Goal: Task Accomplishment & Management: Manage account settings

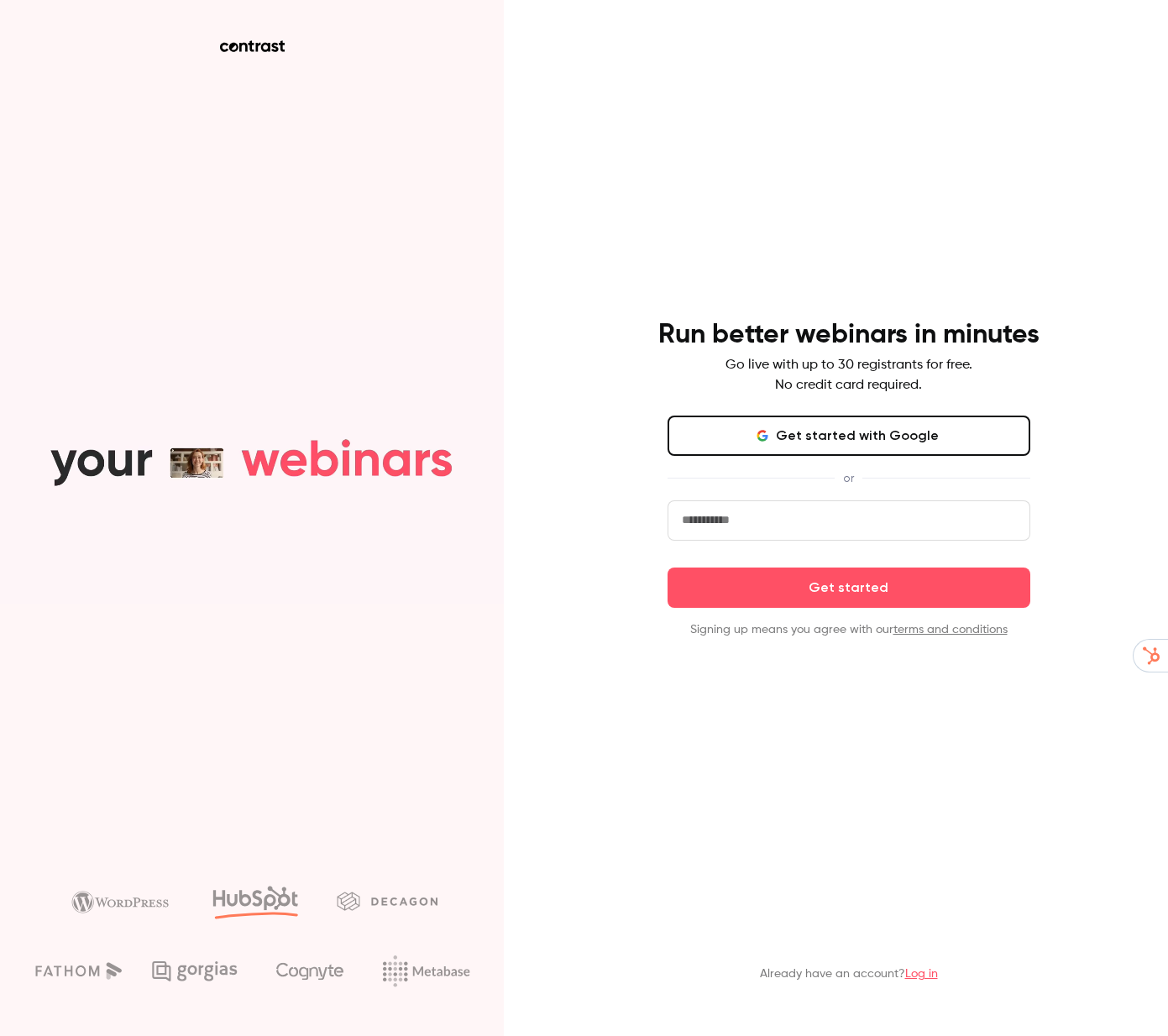
click at [938, 971] on link "Log in" at bounding box center [922, 974] width 33 height 12
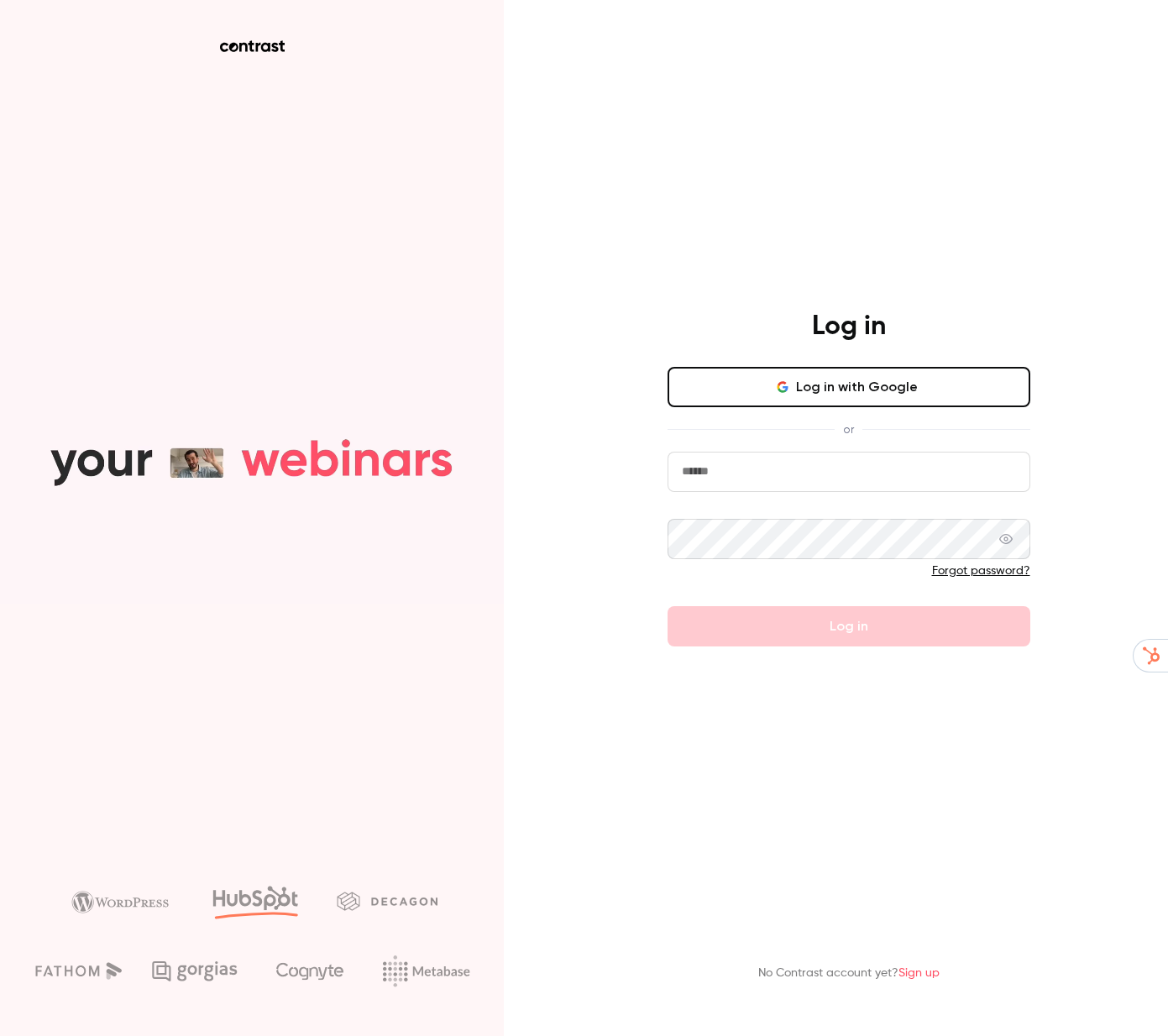
click at [823, 378] on button "Log in with Google" at bounding box center [849, 387] width 362 height 40
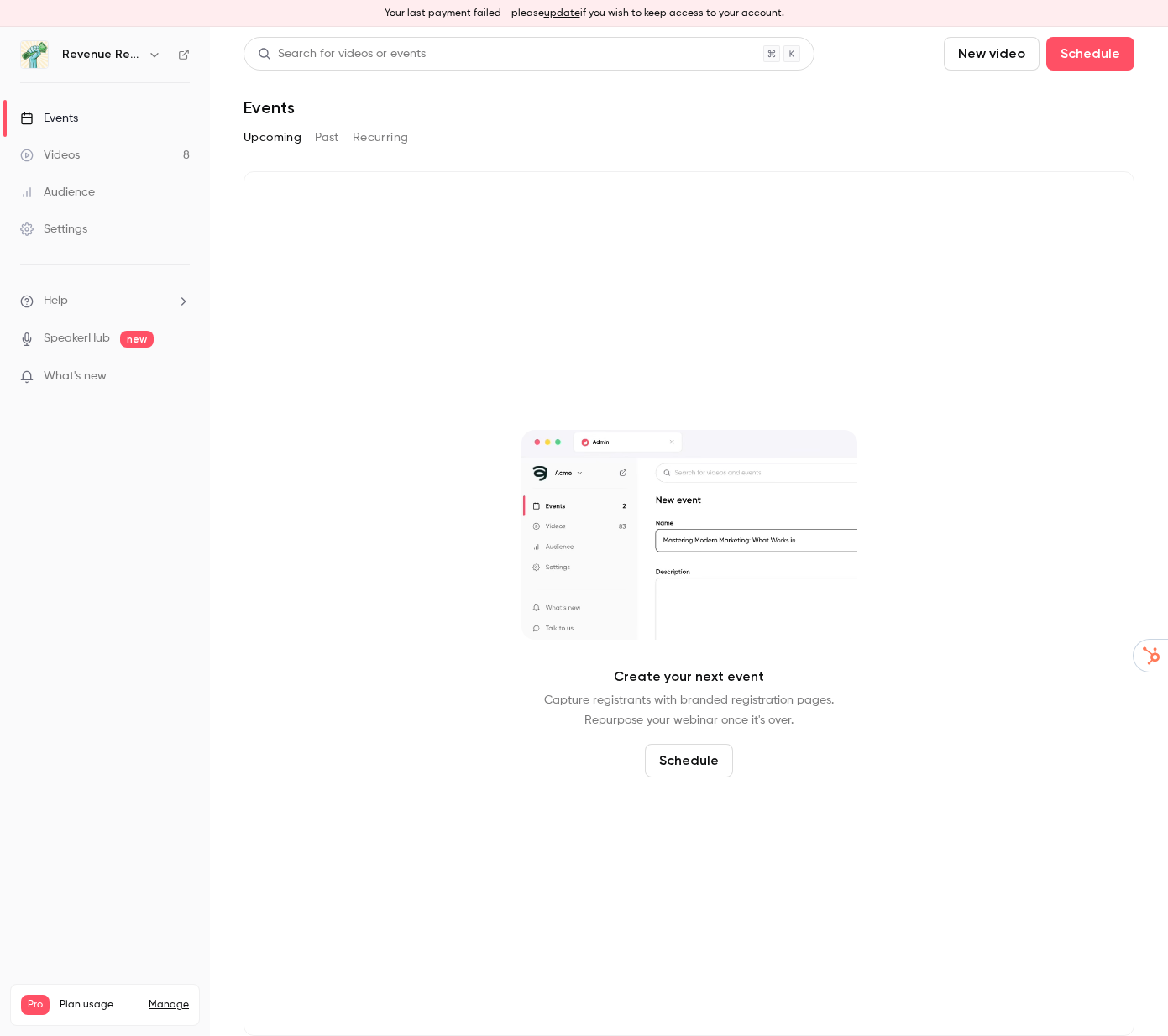
click at [178, 998] on link "Manage" at bounding box center [168, 1005] width 40 height 14
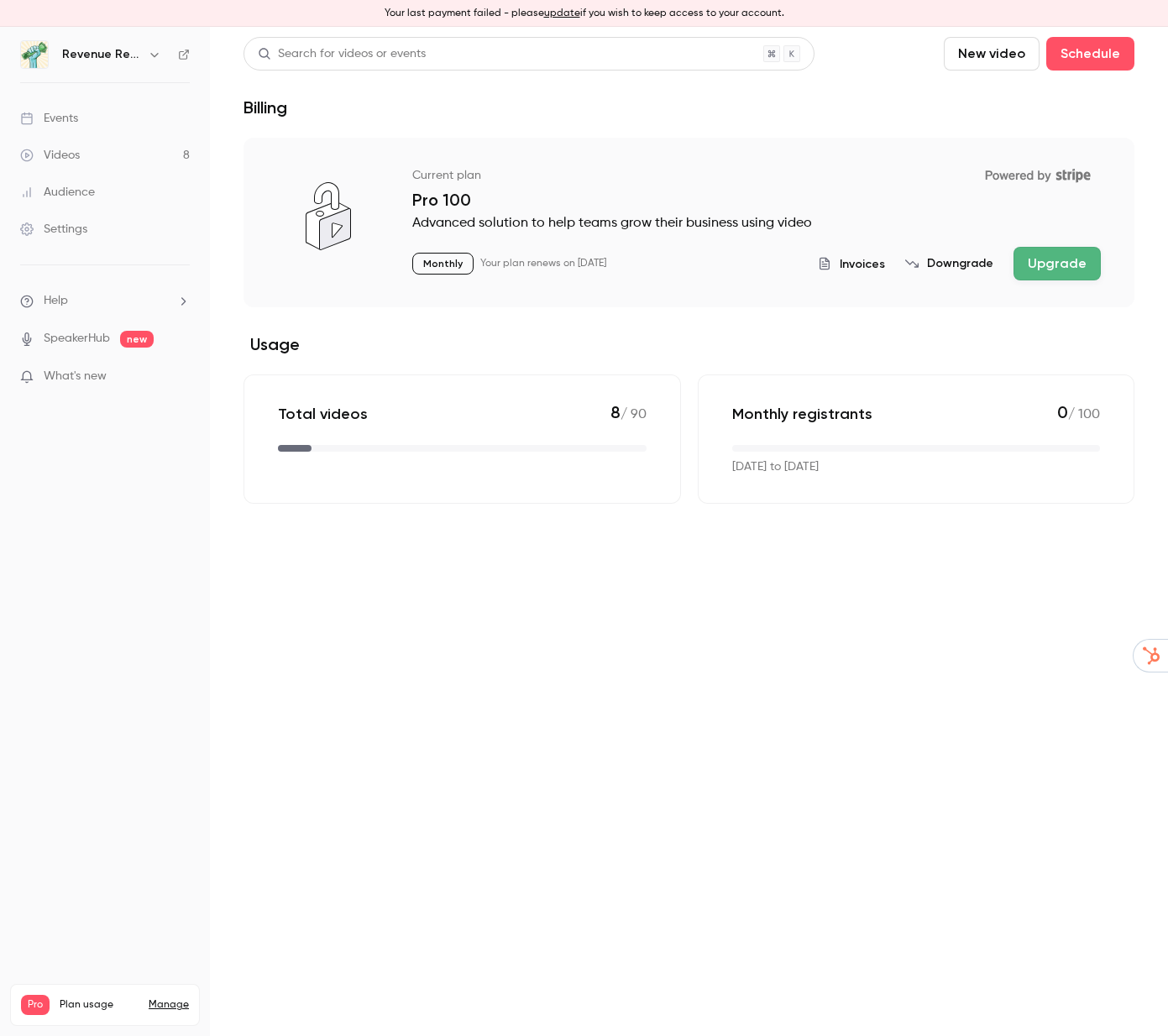
click at [958, 259] on button "Downgrade" at bounding box center [949, 263] width 88 height 17
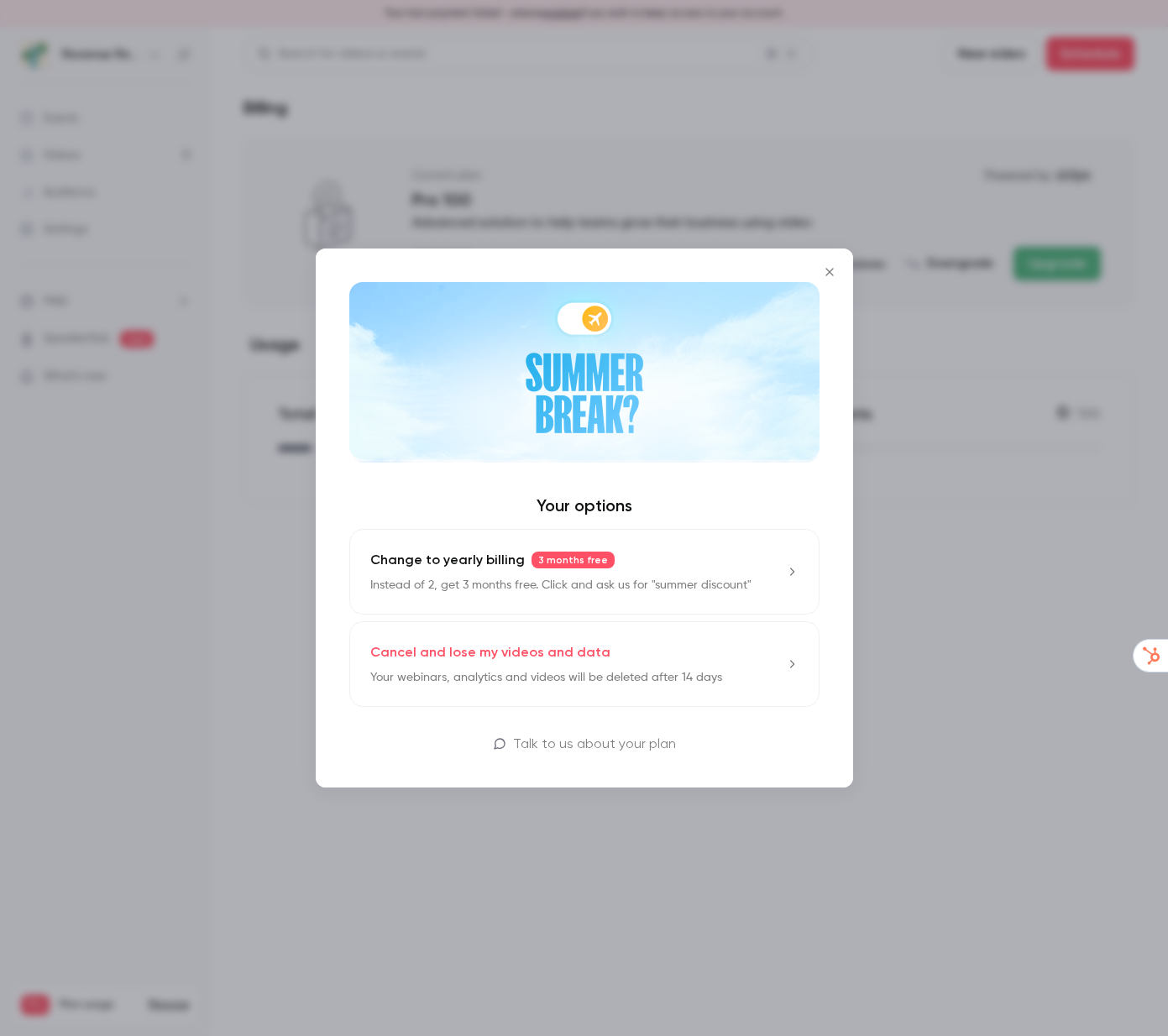
click at [827, 267] on icon "Close" at bounding box center [829, 272] width 21 height 14
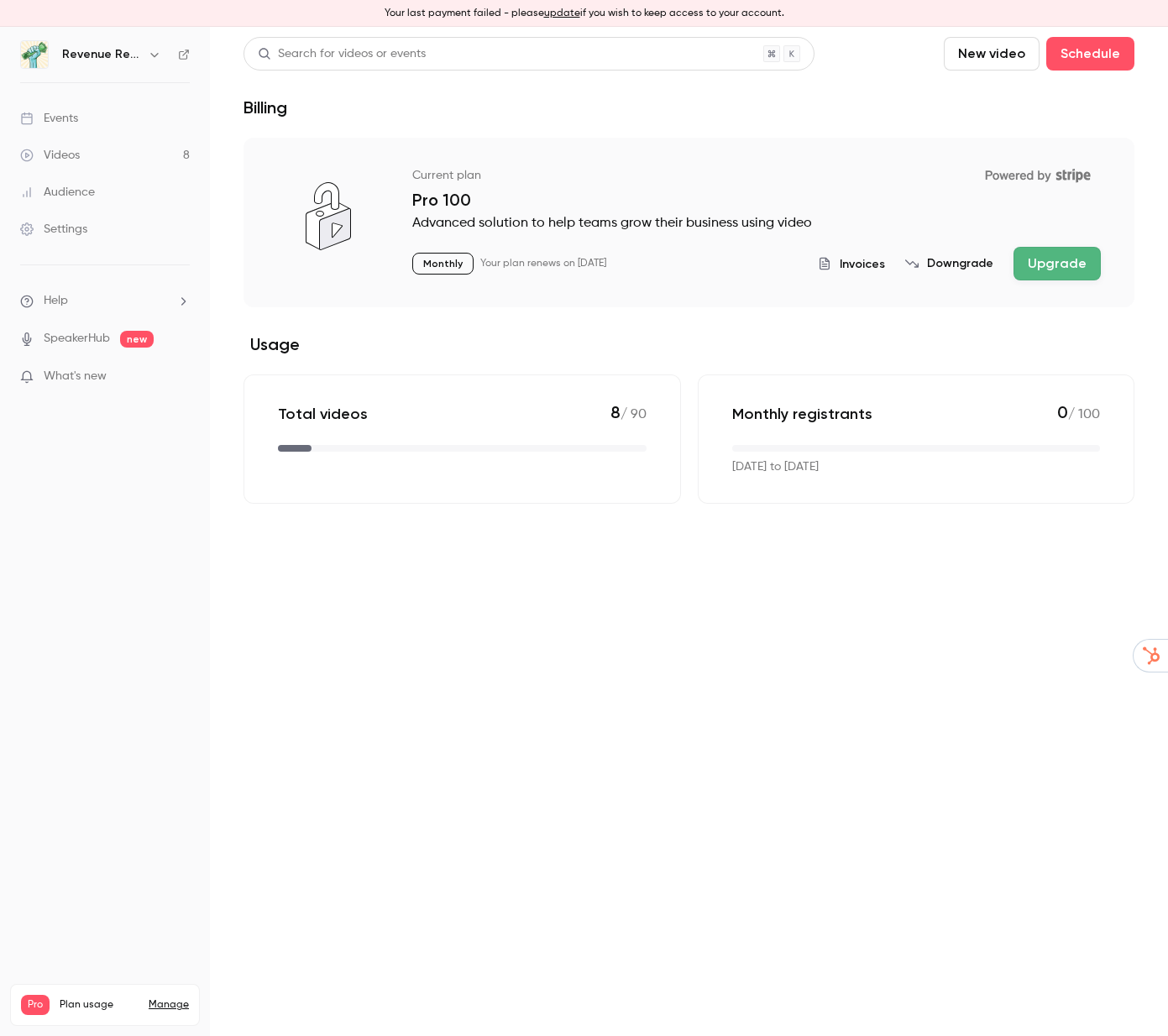
click at [968, 254] on div "Invoices Downgrade Upgrade" at bounding box center [959, 264] width 283 height 33
click at [949, 265] on button "Downgrade" at bounding box center [949, 263] width 88 height 17
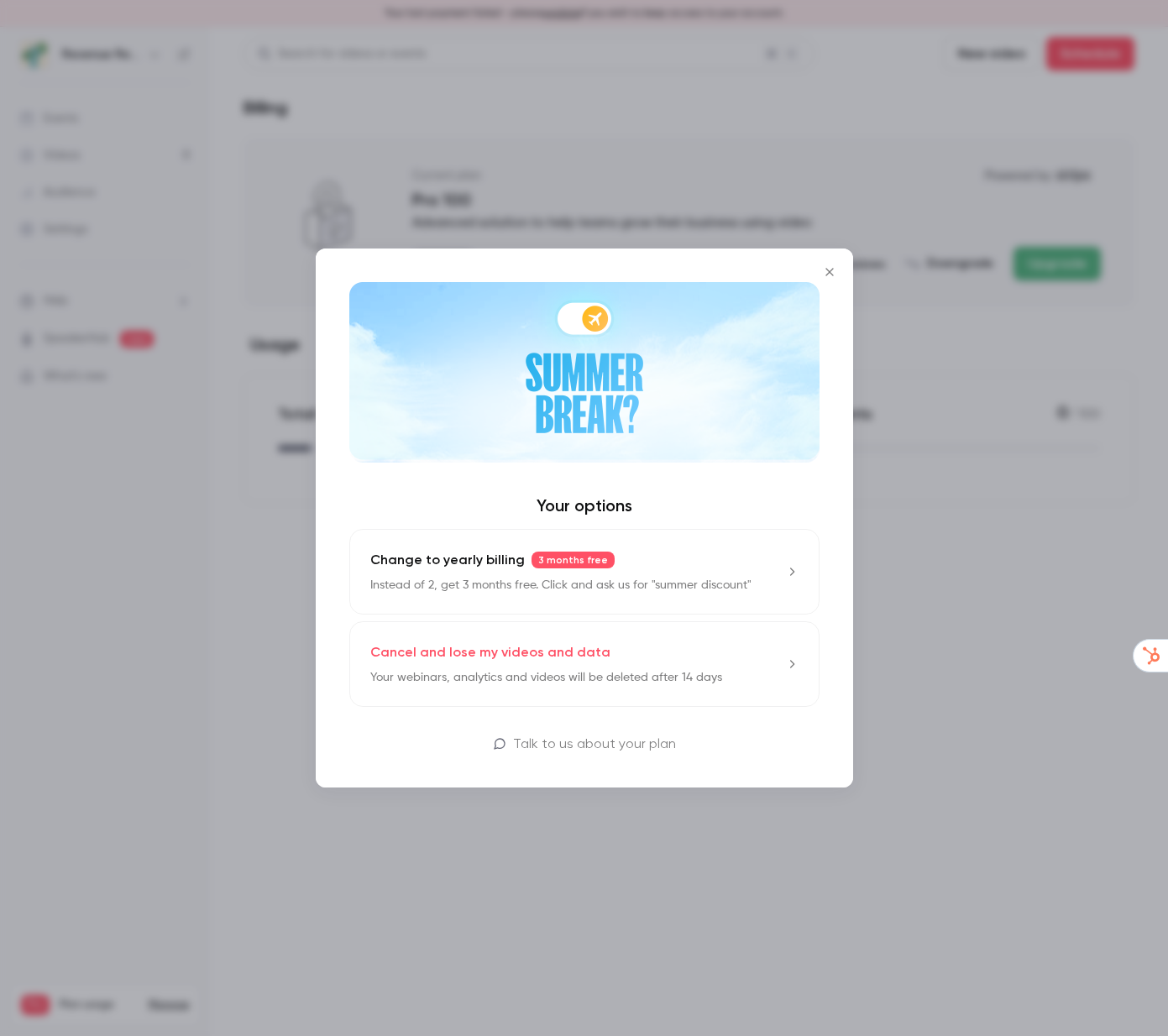
click at [668, 673] on p "Your webinars, analytics and videos will be deleted after 14 days" at bounding box center [546, 677] width 352 height 17
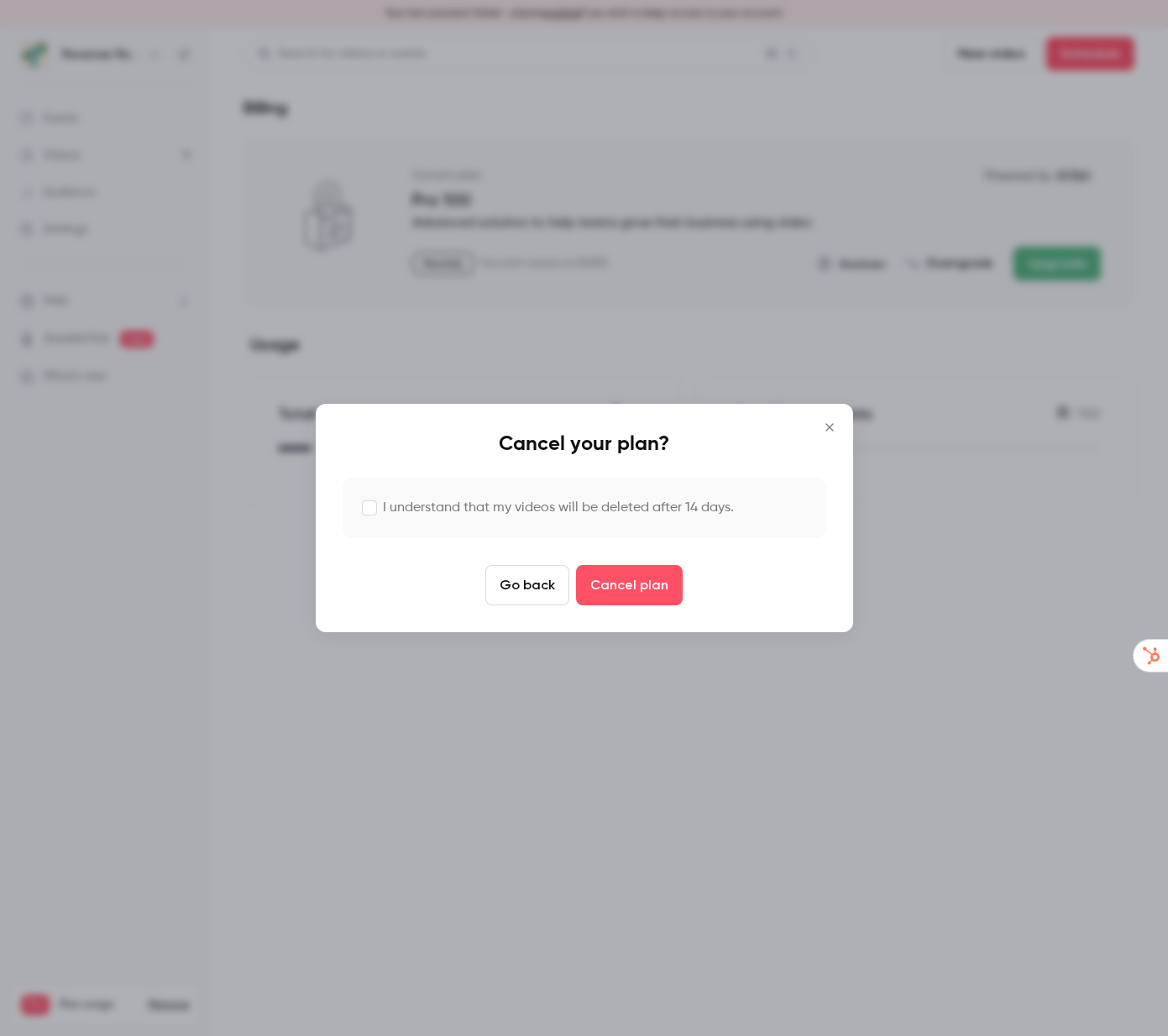
click at [522, 584] on button "Go back" at bounding box center [527, 585] width 84 height 40
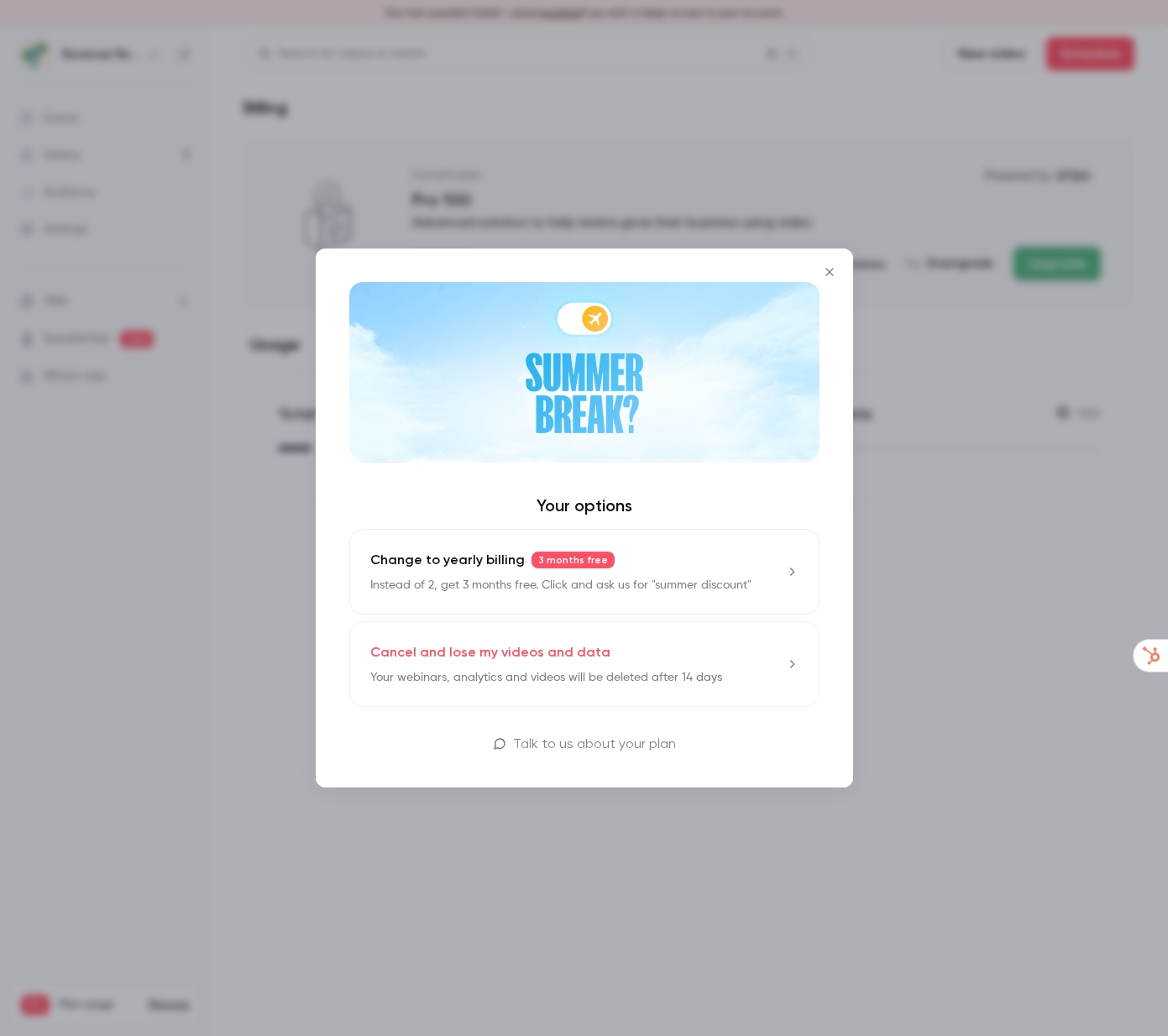
click at [572, 741] on p "Talk to us about your plan" at bounding box center [594, 743] width 163 height 21
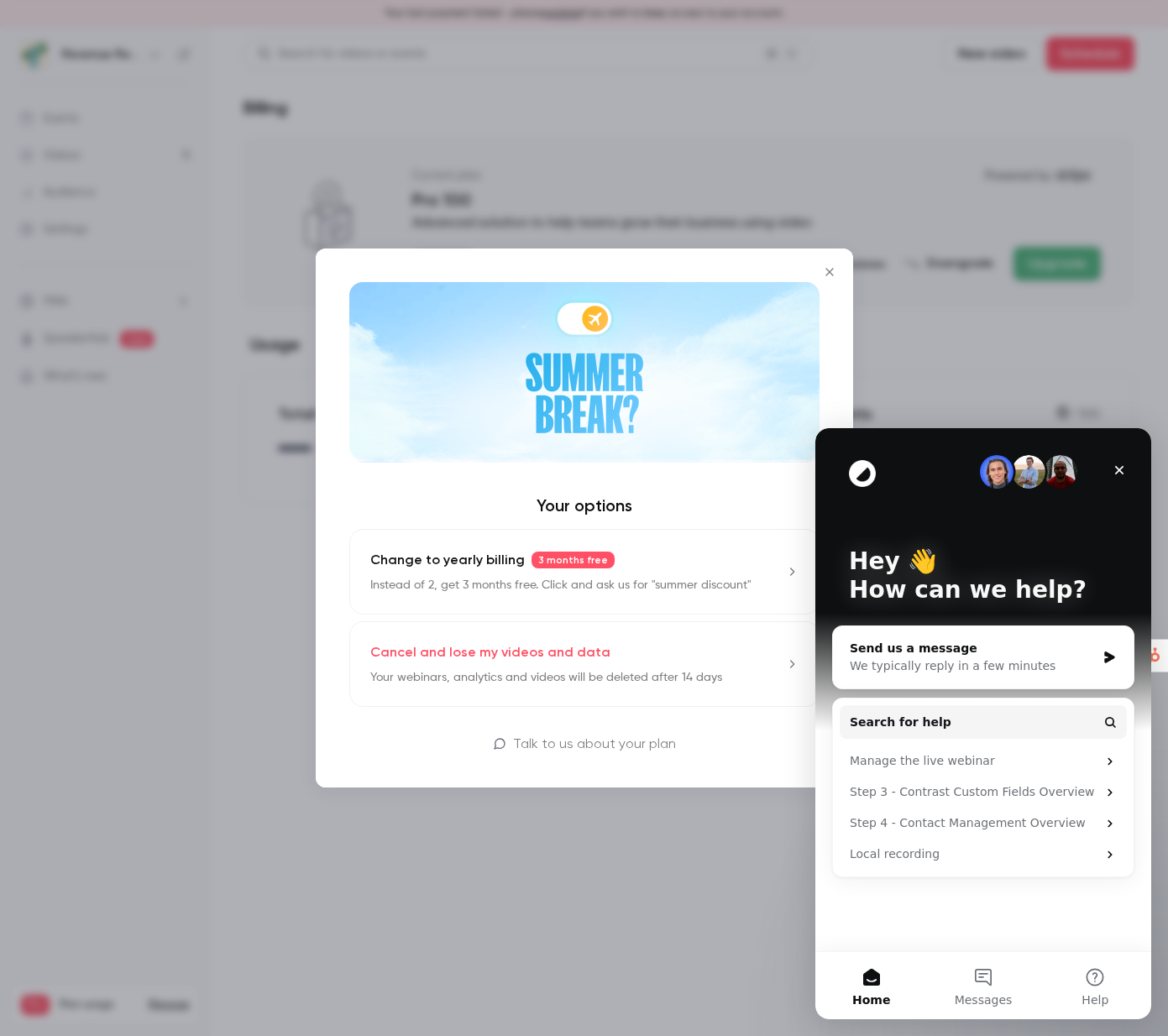
click at [960, 655] on div "Send us a message" at bounding box center [973, 648] width 246 height 18
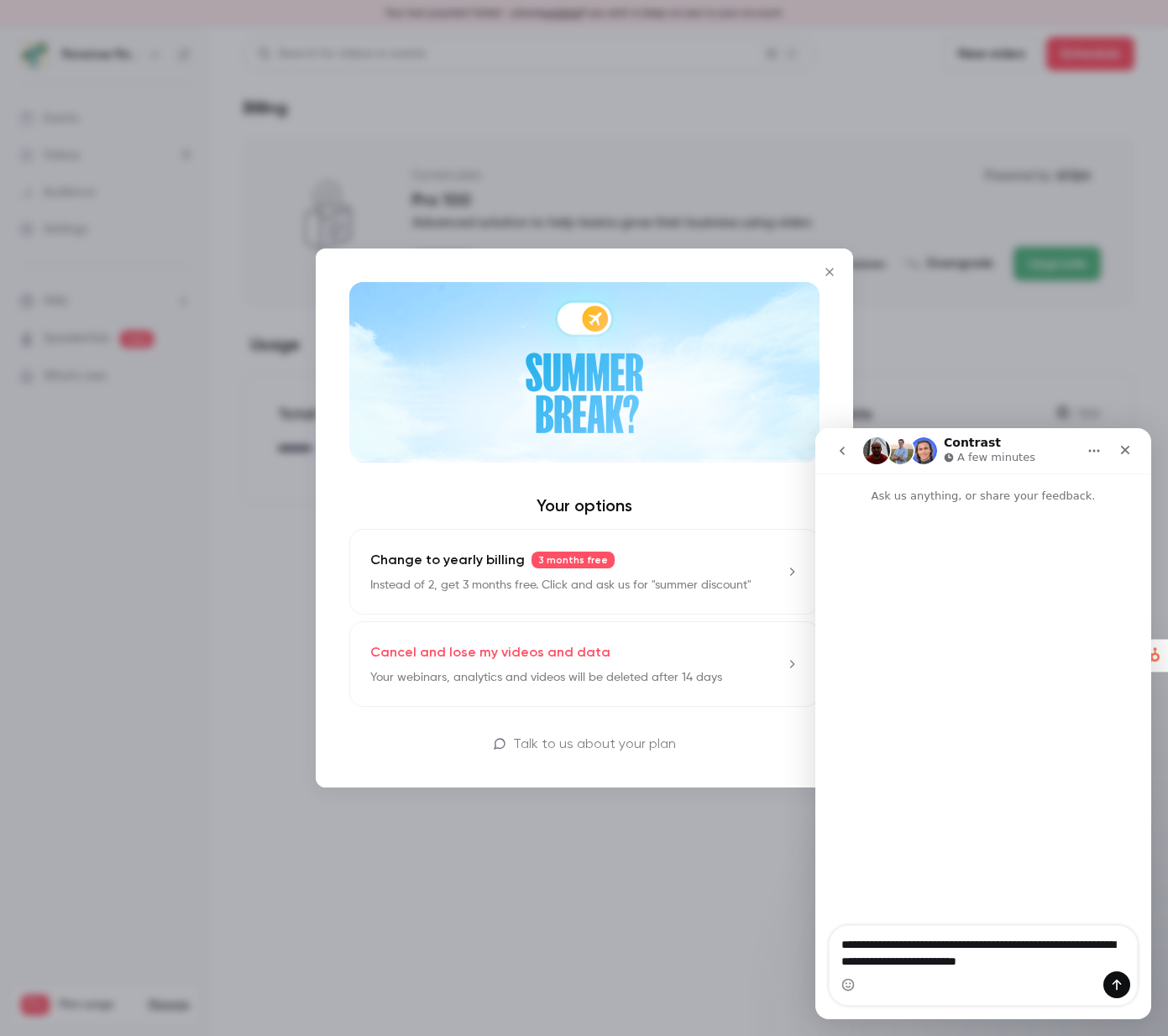
type textarea "**********"
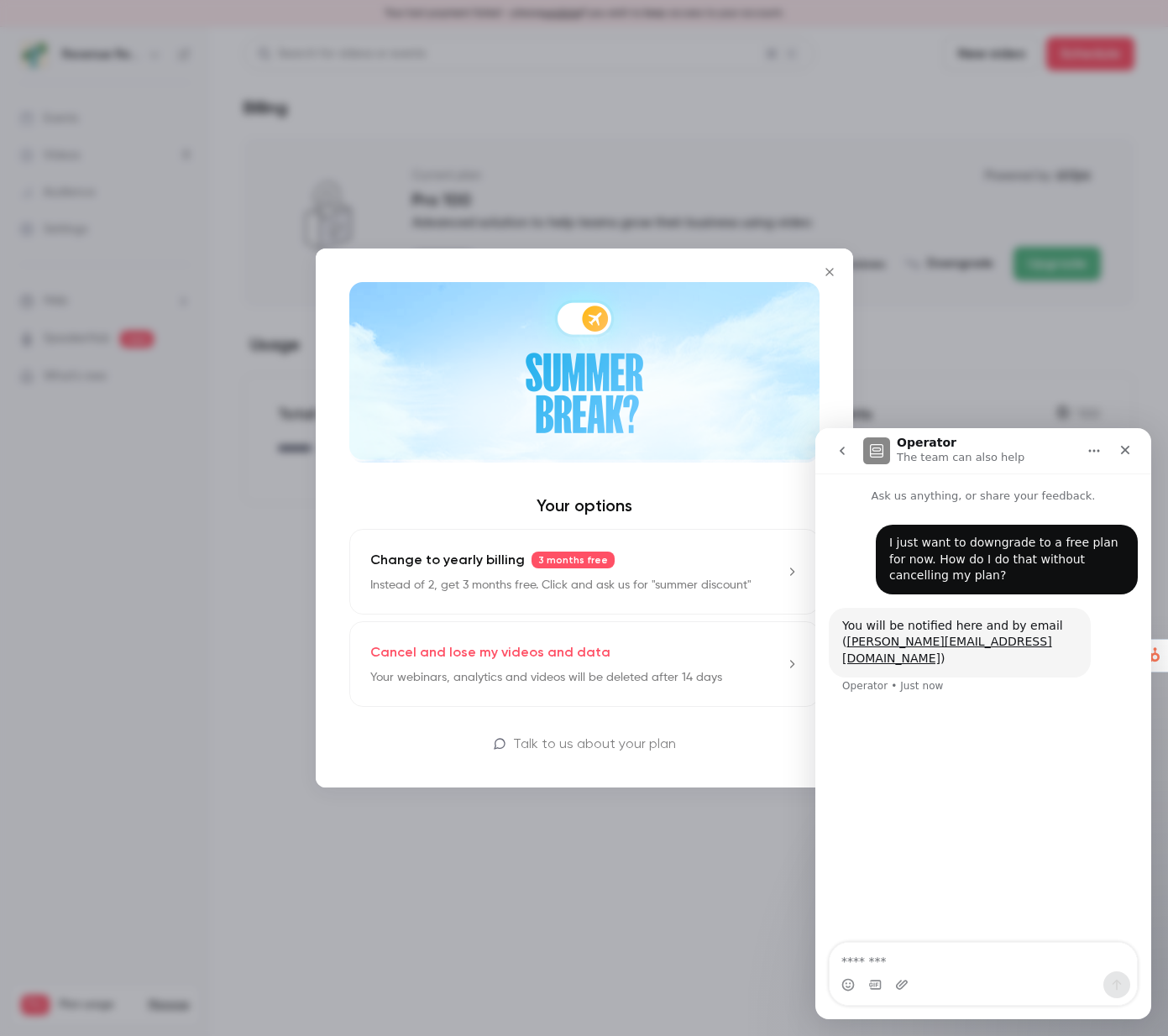
click at [830, 269] on icon "Close" at bounding box center [829, 271] width 8 height 8
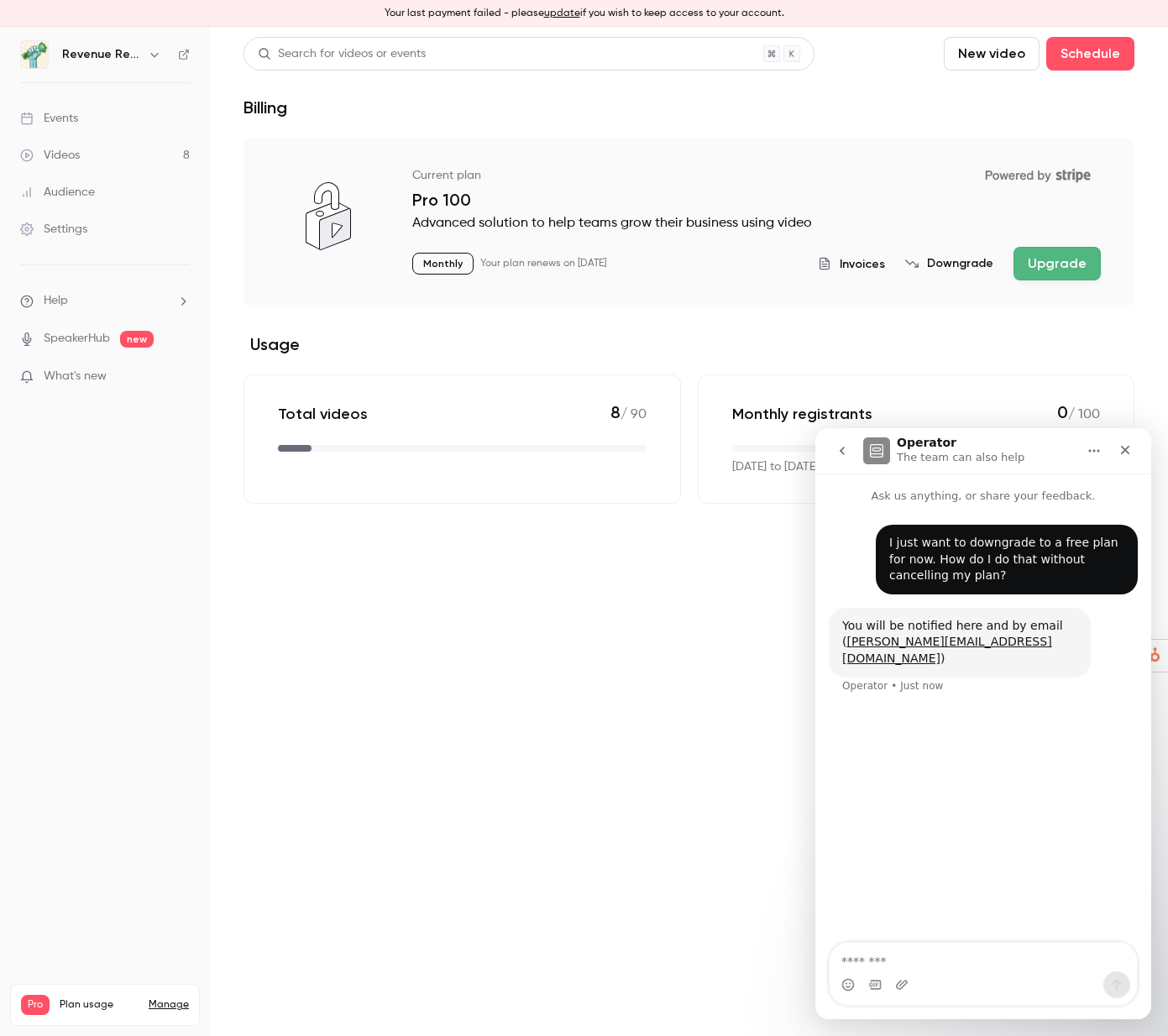
click at [61, 152] on div "Videos" at bounding box center [50, 154] width 60 height 17
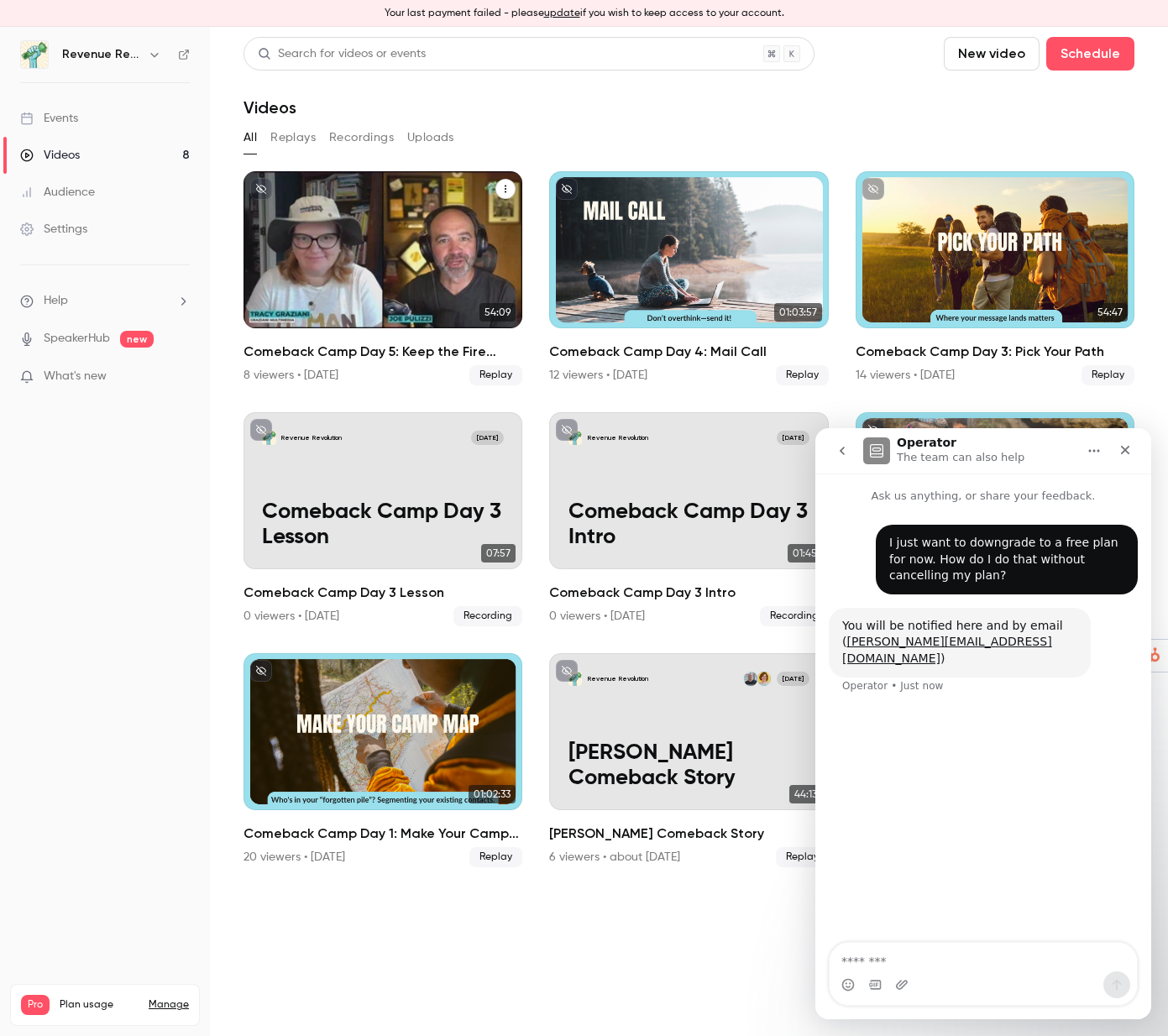
click at [505, 188] on icon "Comeback Camp Day 5: Keep the Fire Going" at bounding box center [505, 188] width 10 height 10
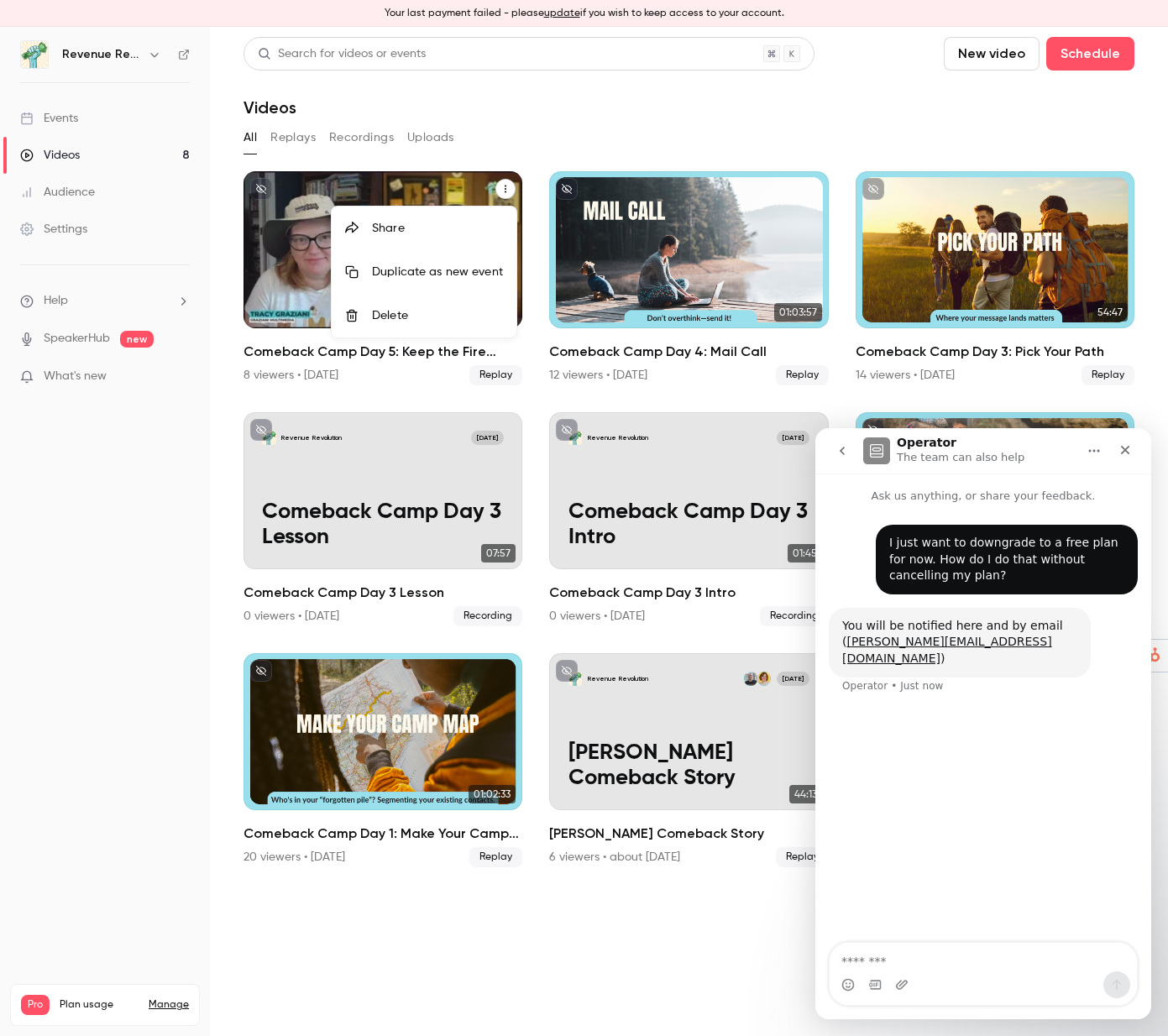
click at [573, 126] on div at bounding box center [584, 518] width 1168 height 1036
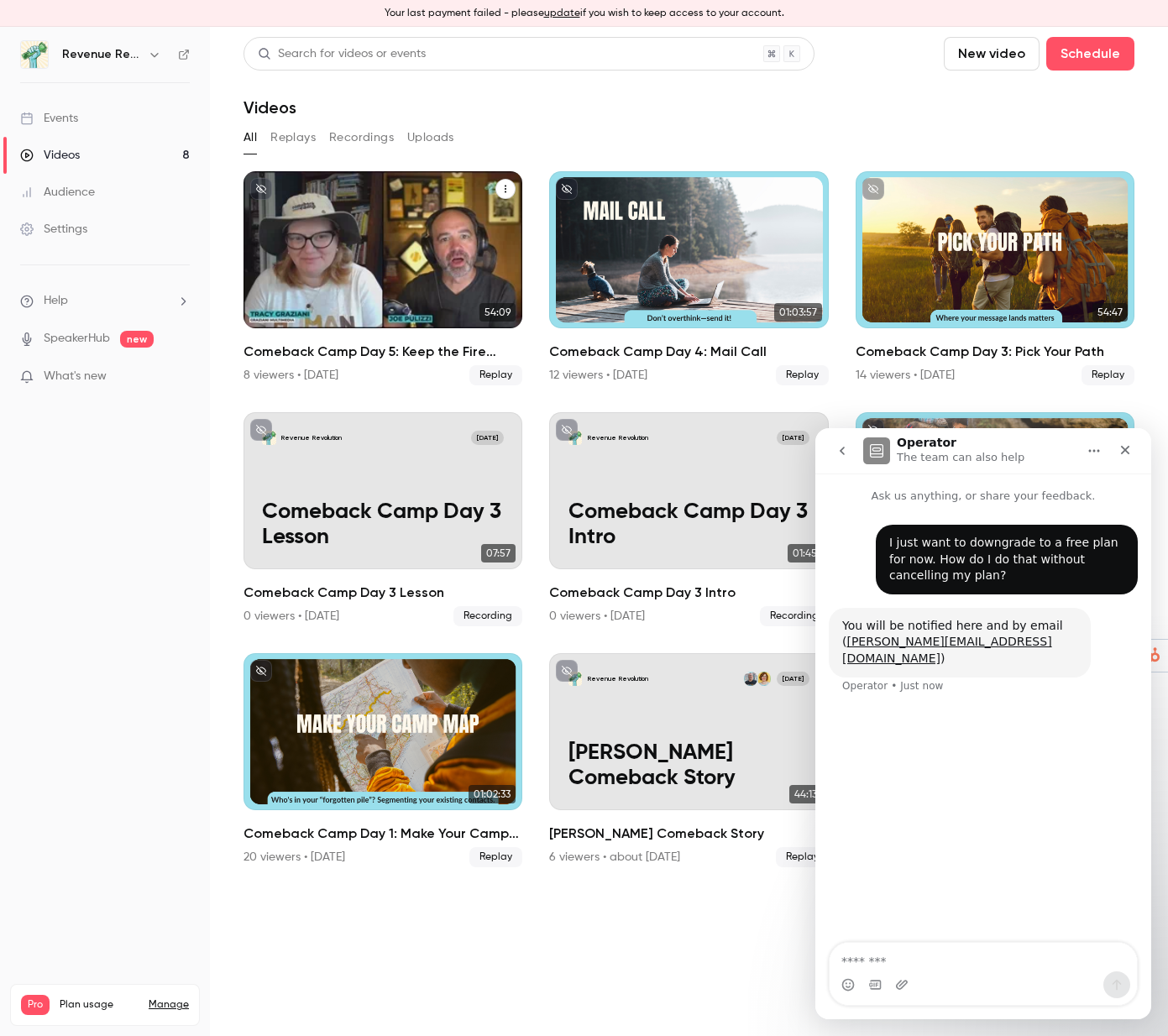
click at [365, 272] on div "Comeback Camp Day 5: Keep the Fire Going" at bounding box center [382, 249] width 278 height 157
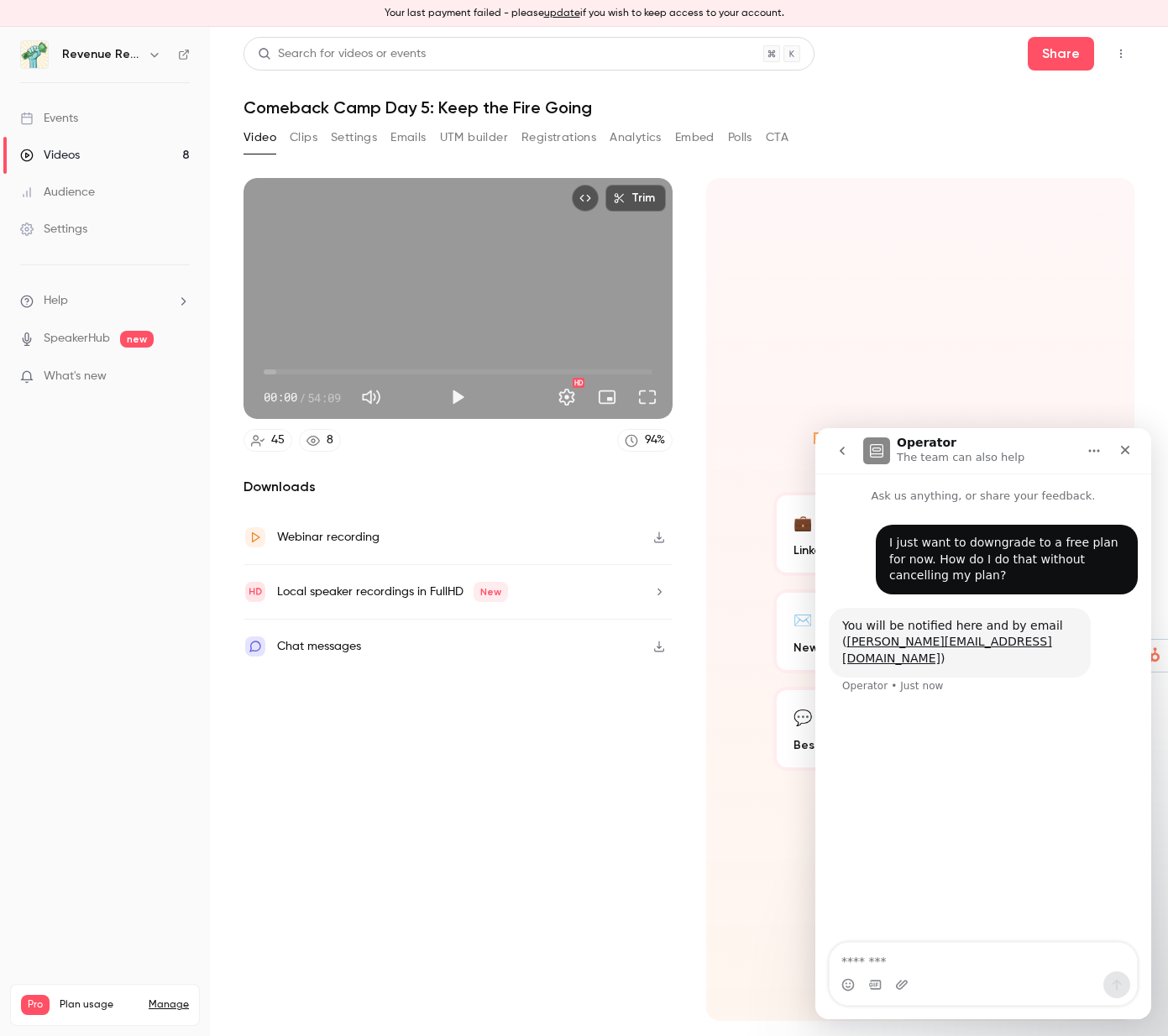
click at [655, 536] on icon "button" at bounding box center [659, 537] width 14 height 12
click at [660, 588] on icon "button" at bounding box center [659, 592] width 14 height 12
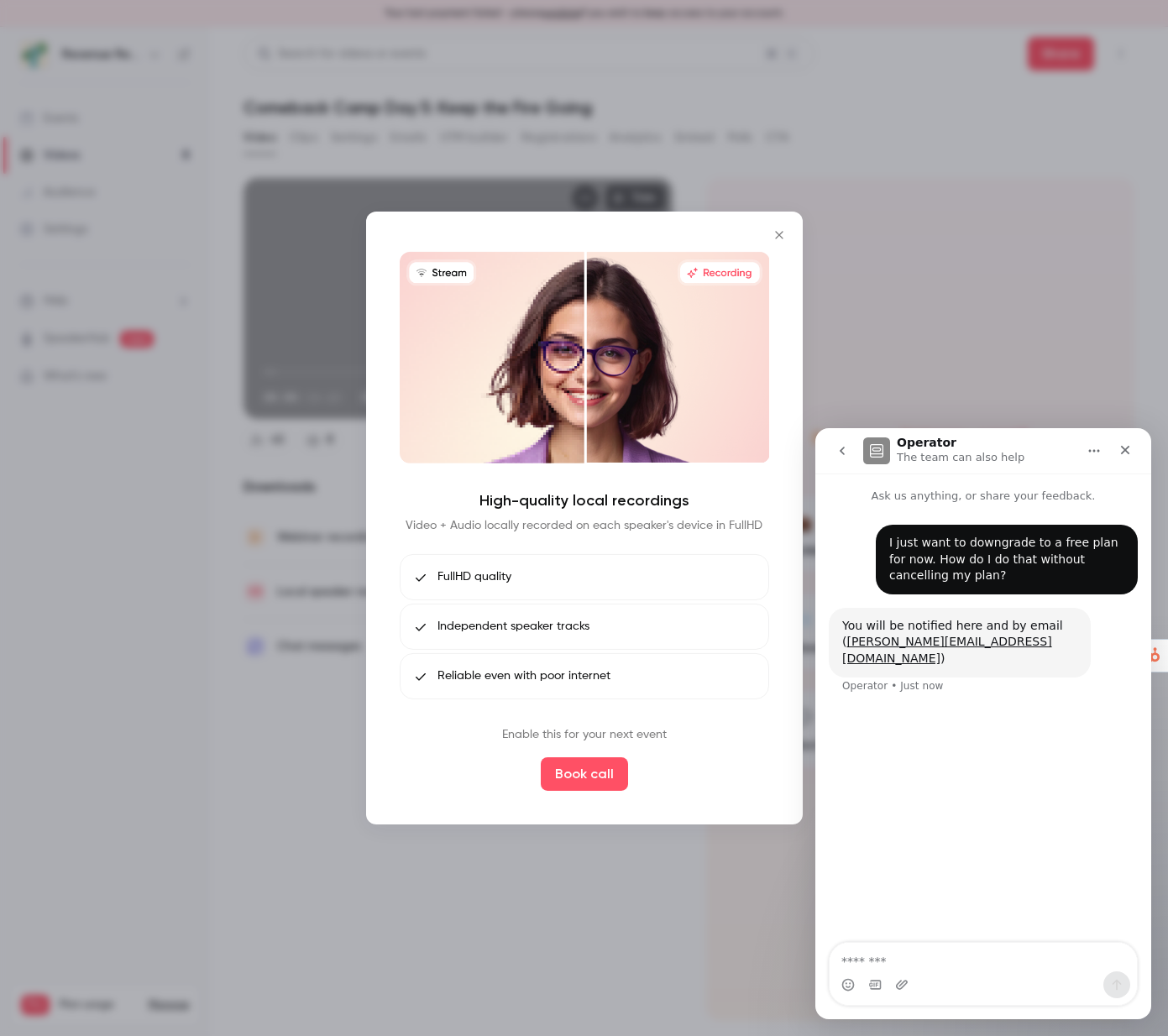
click at [780, 229] on icon "Close" at bounding box center [779, 235] width 21 height 14
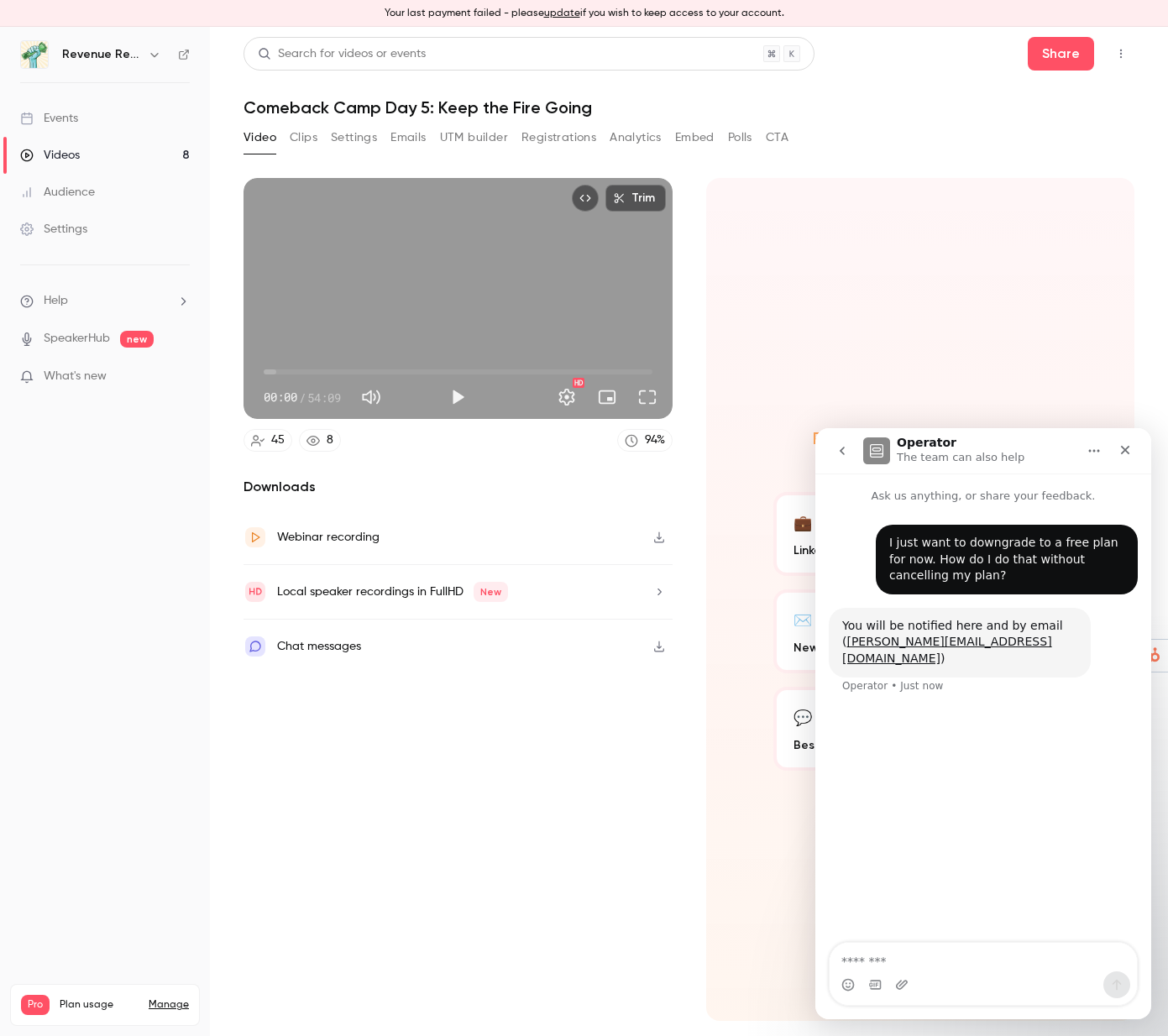
click at [69, 156] on div "Videos" at bounding box center [50, 154] width 60 height 17
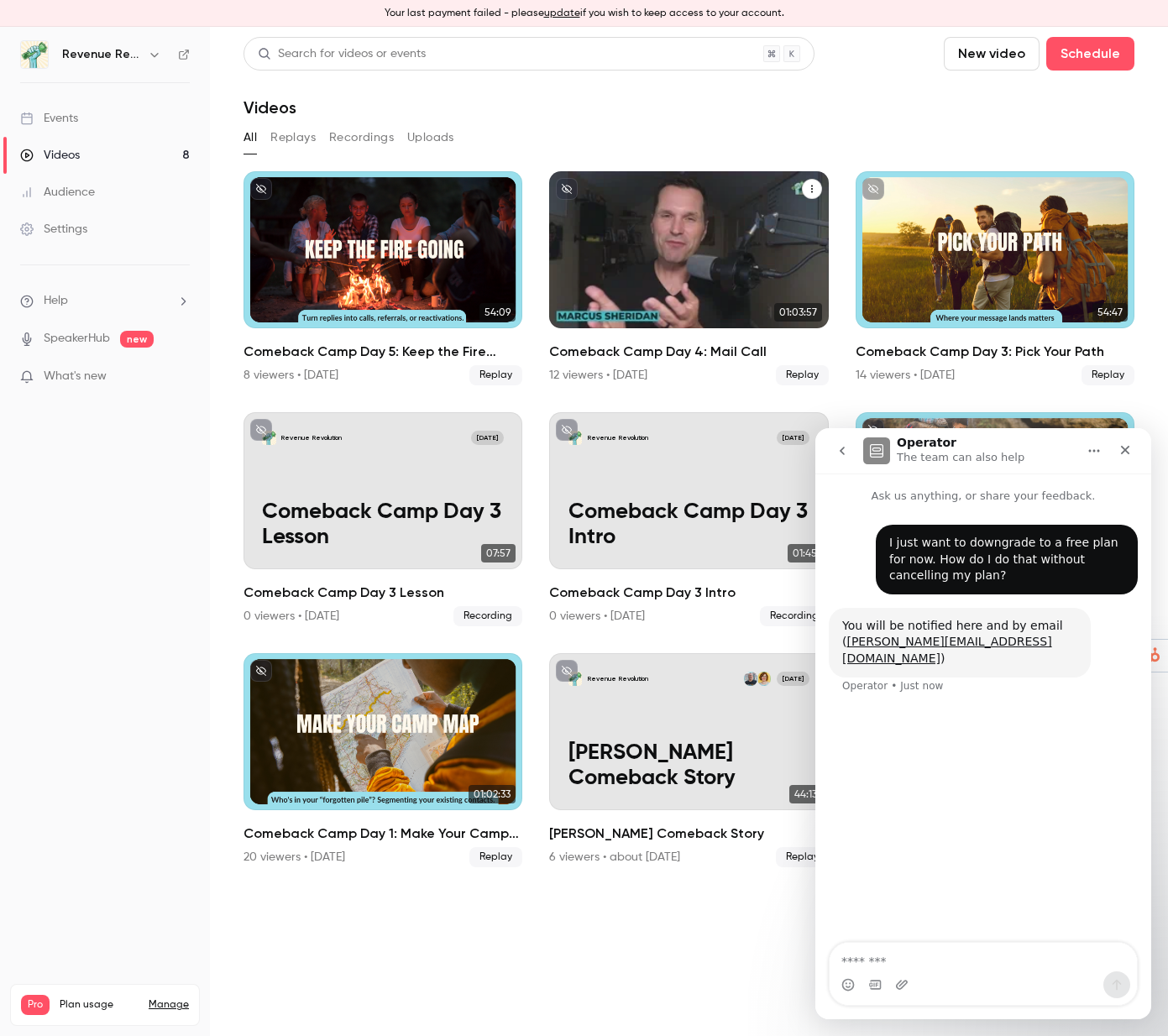
click at [690, 255] on div "Comeback Camp Day 4: Mail Call" at bounding box center [688, 249] width 278 height 157
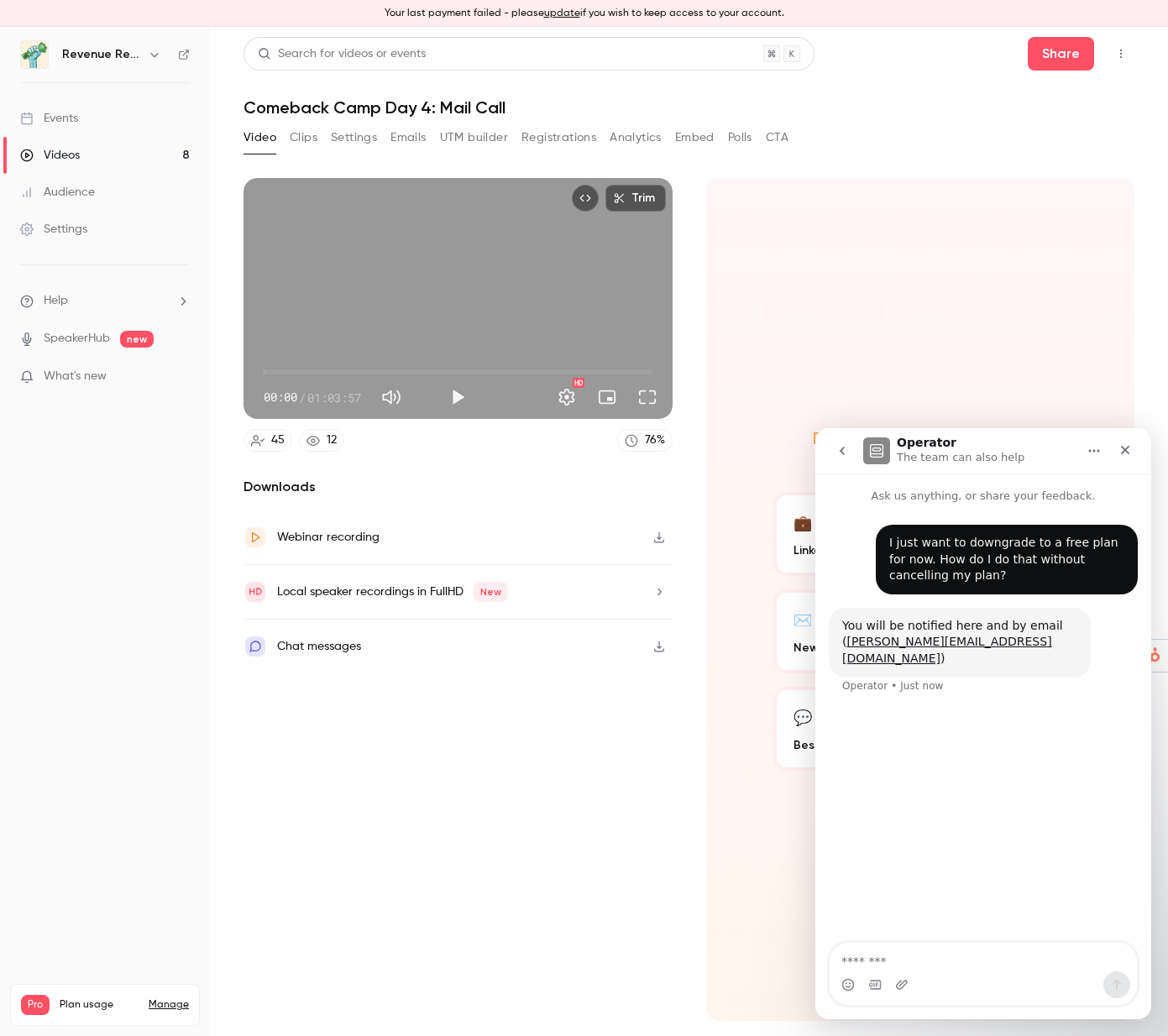
click at [660, 533] on icon "button" at bounding box center [659, 537] width 14 height 12
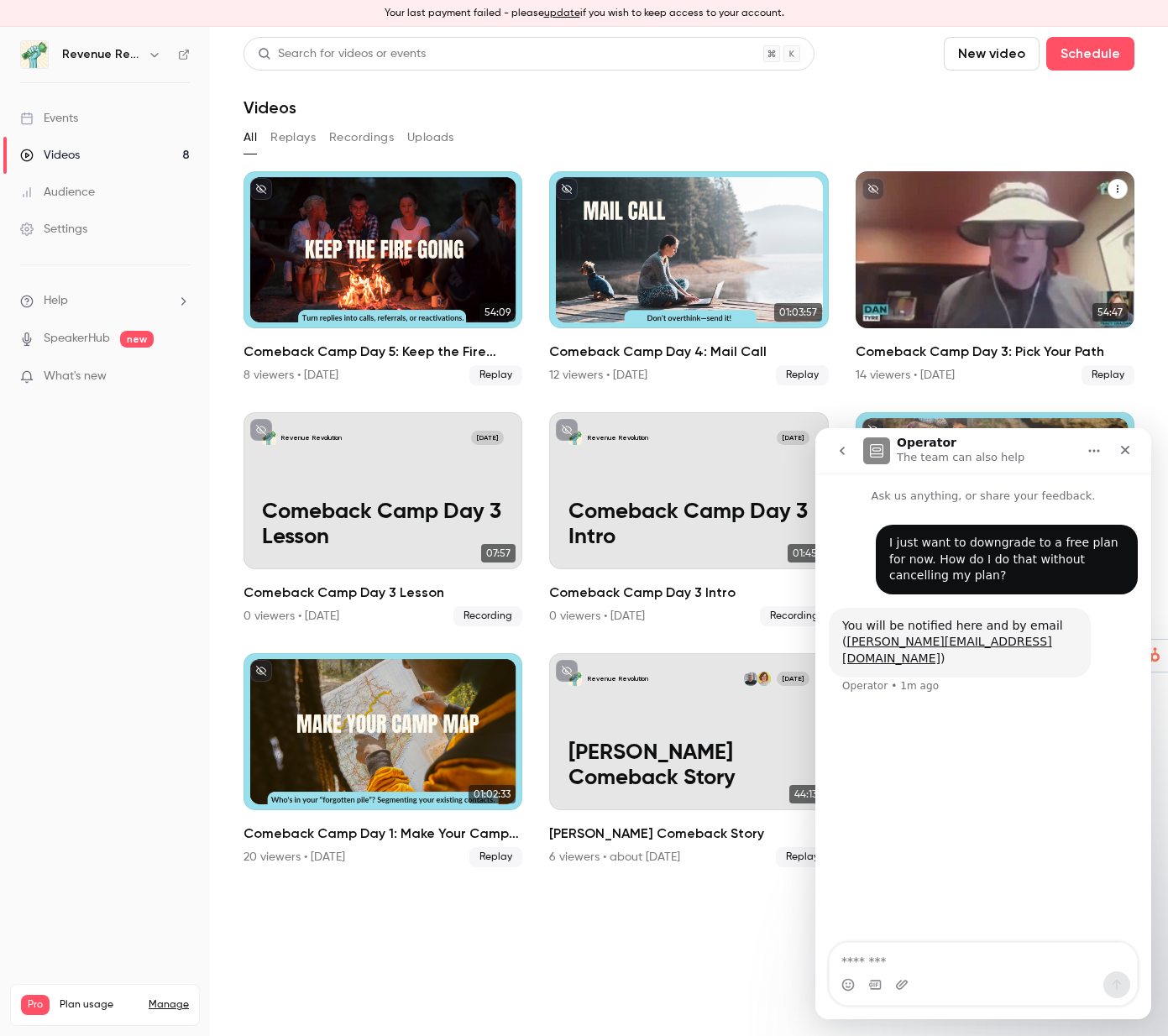
click at [968, 243] on div "Comeback Camp Day 3: Pick Your Path" at bounding box center [994, 249] width 278 height 157
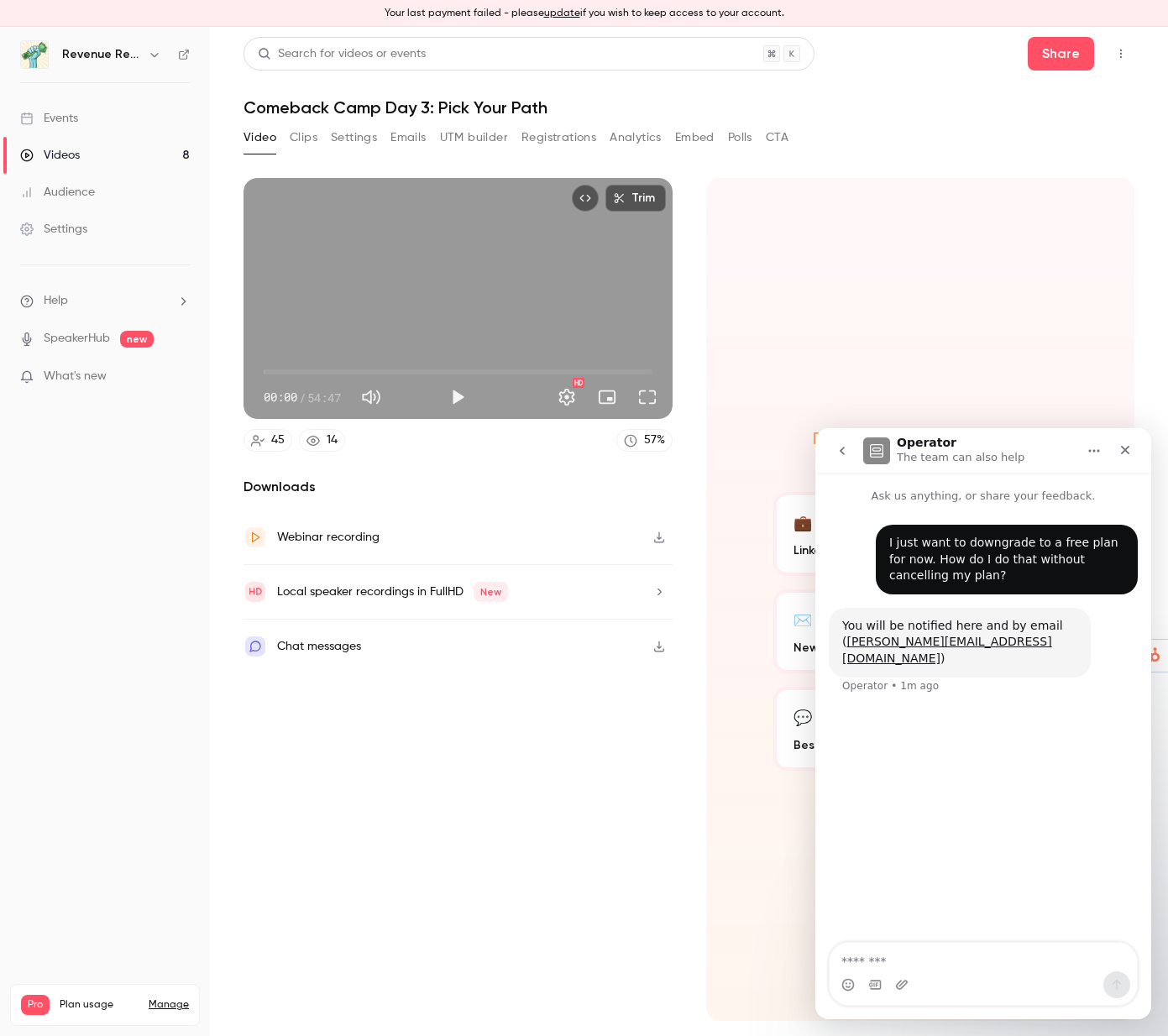
click at [657, 534] on icon "button" at bounding box center [659, 537] width 14 height 12
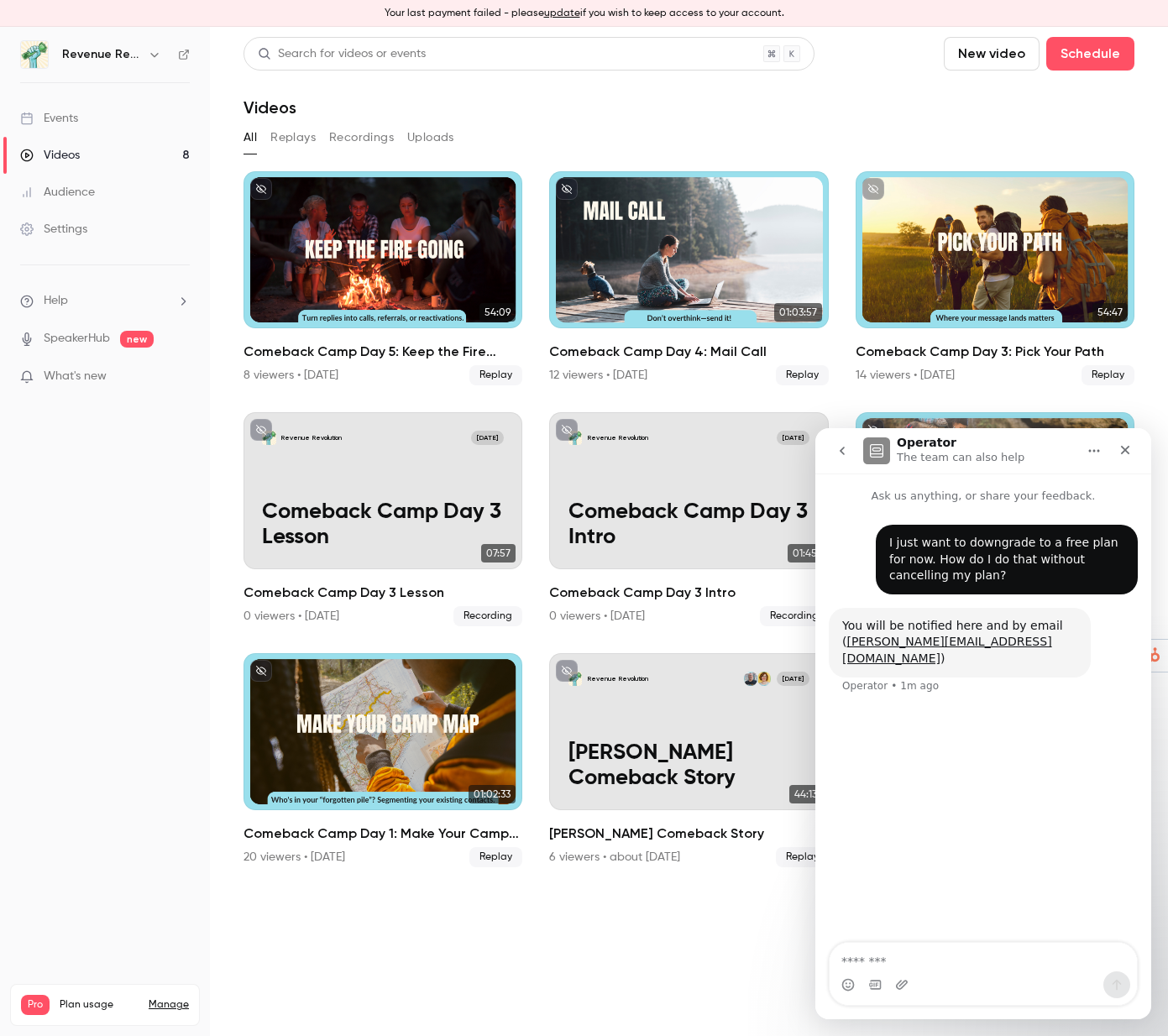
click at [837, 441] on button "go back" at bounding box center [842, 450] width 32 height 32
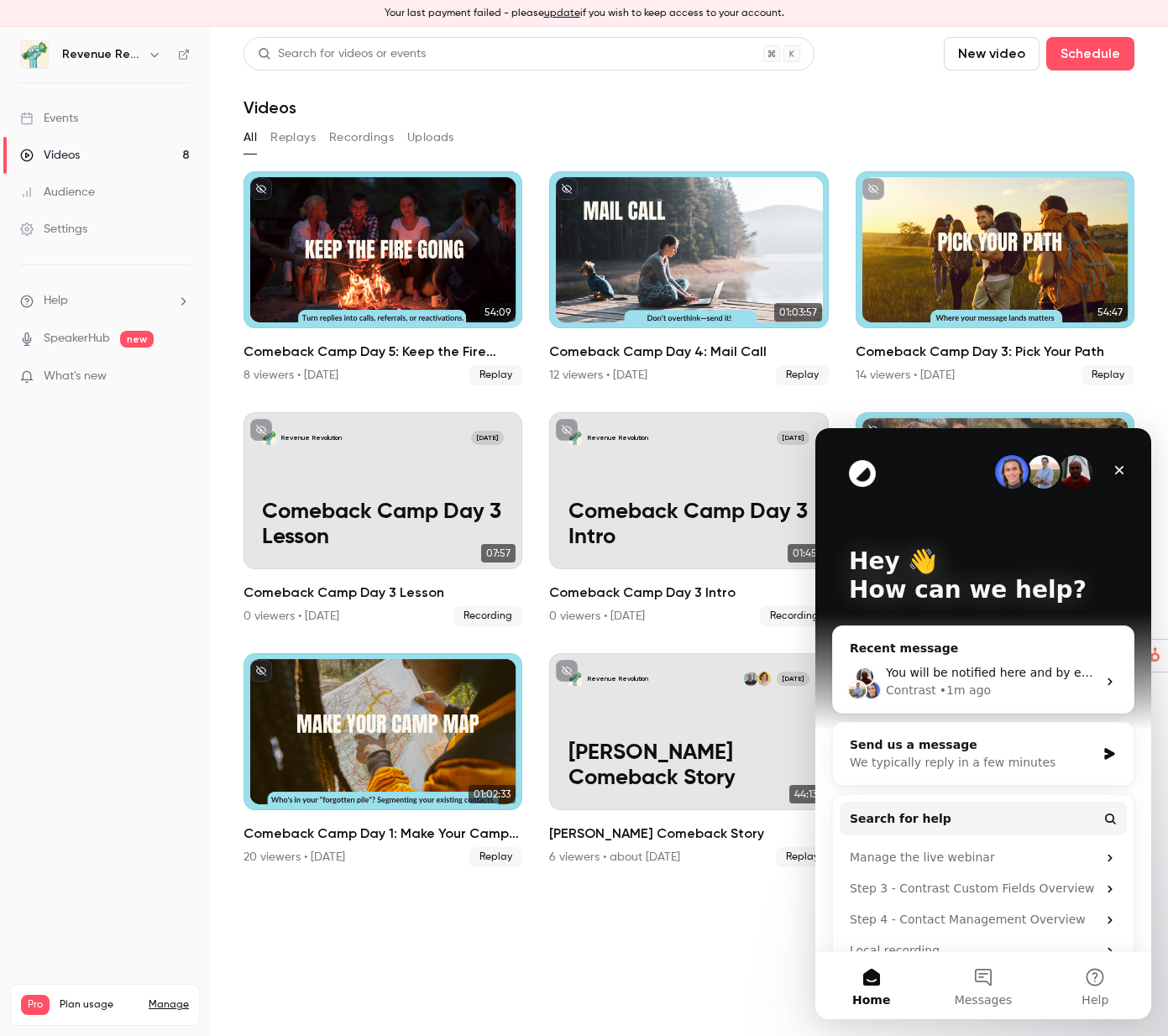
click at [1121, 472] on icon "Close" at bounding box center [1119, 470] width 9 height 9
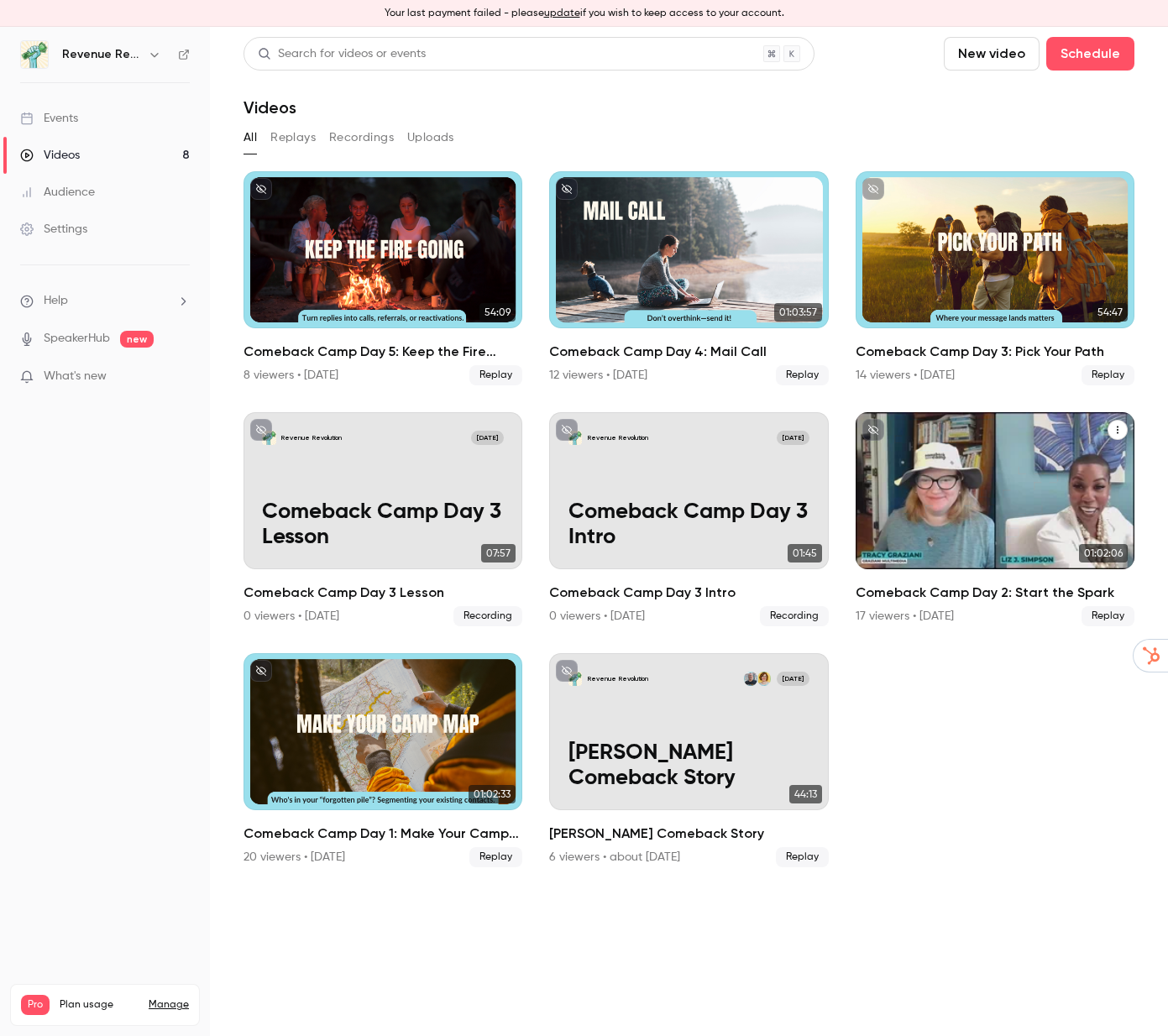
click at [1001, 489] on div "Comeback Camp Day 2: Start the Spark" at bounding box center [994, 490] width 278 height 157
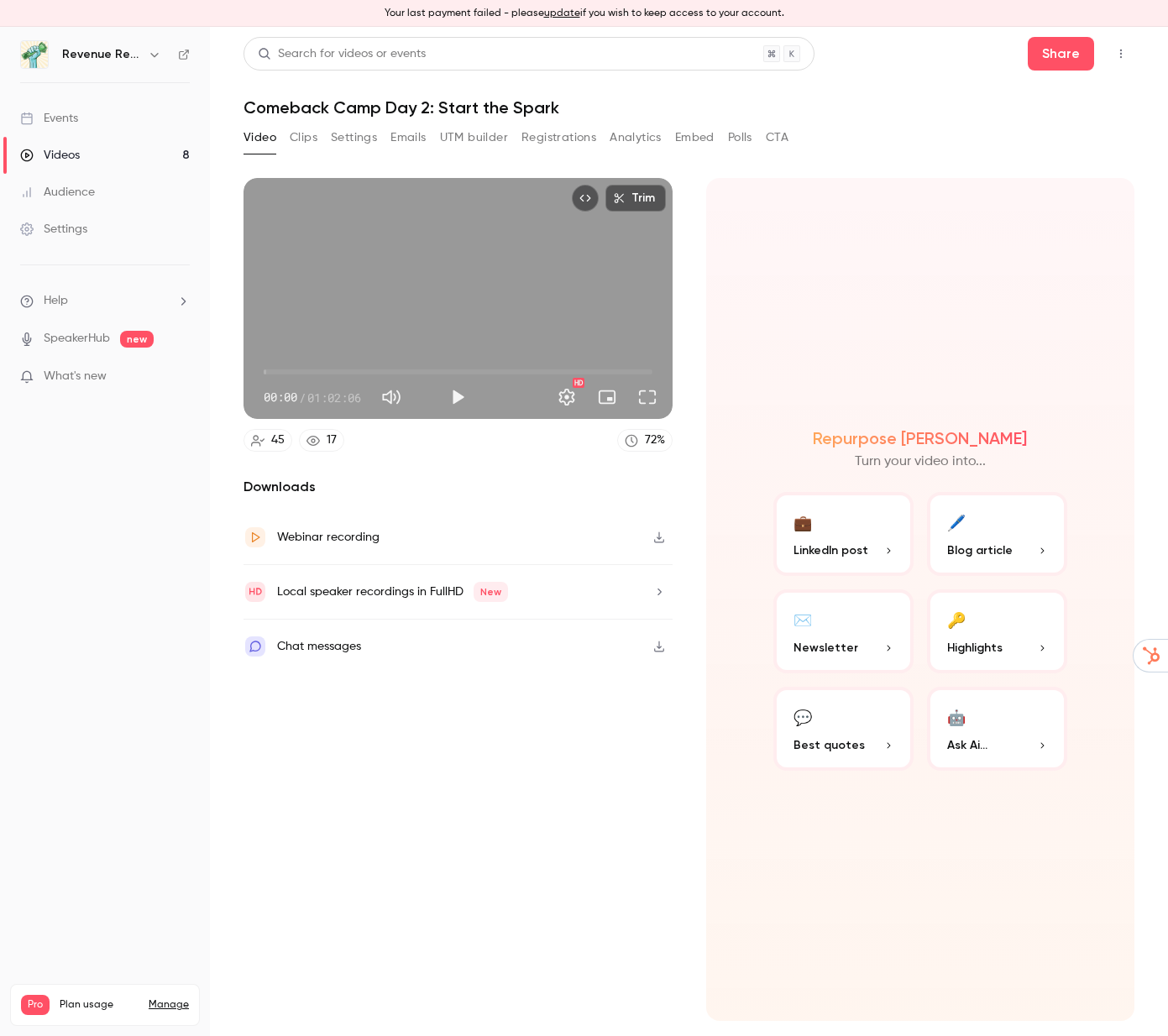
click at [655, 535] on icon "button" at bounding box center [659, 537] width 14 height 12
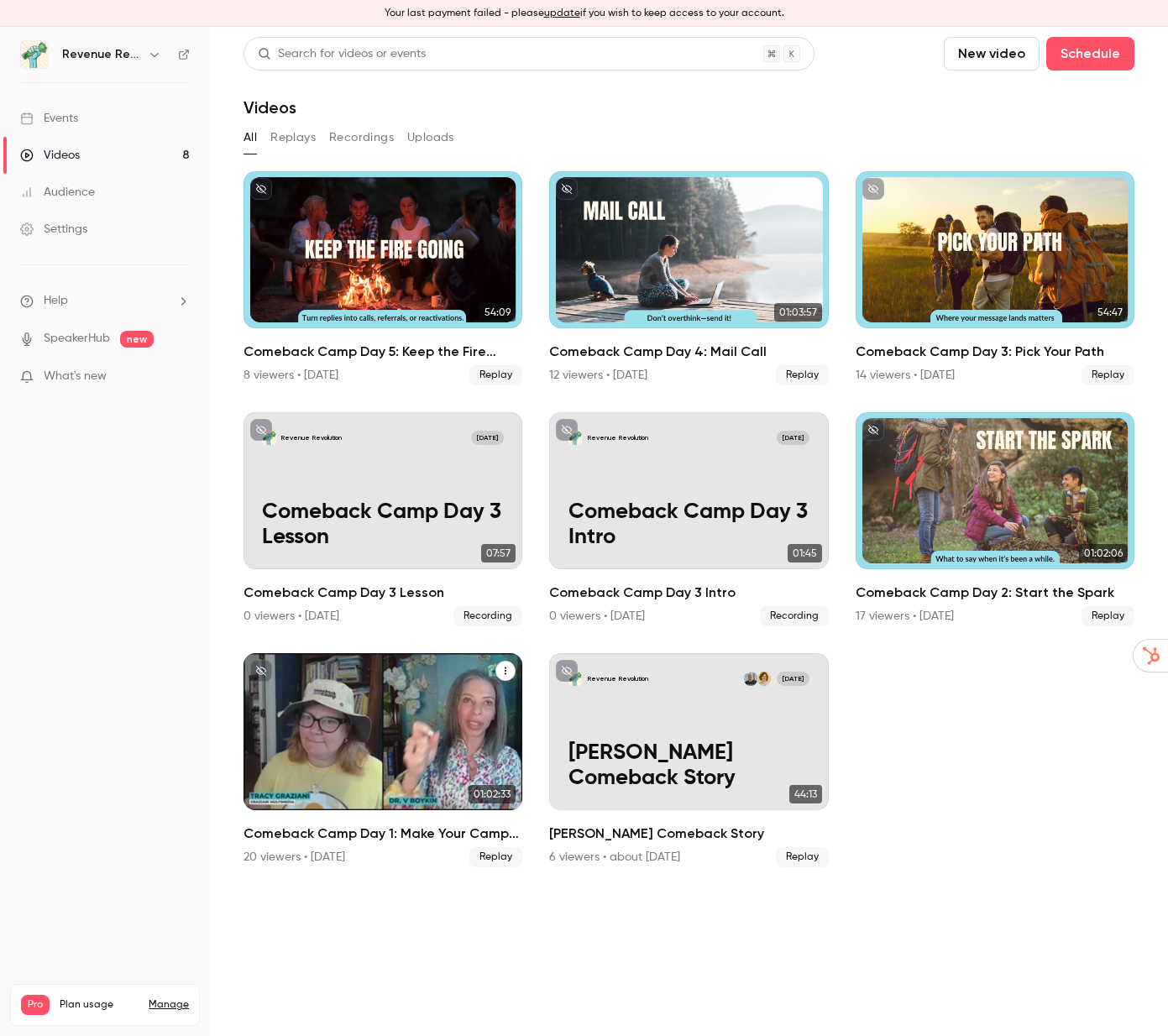
click at [399, 736] on div "Comeback Camp Day 1: Make Your Camp Map" at bounding box center [382, 731] width 278 height 157
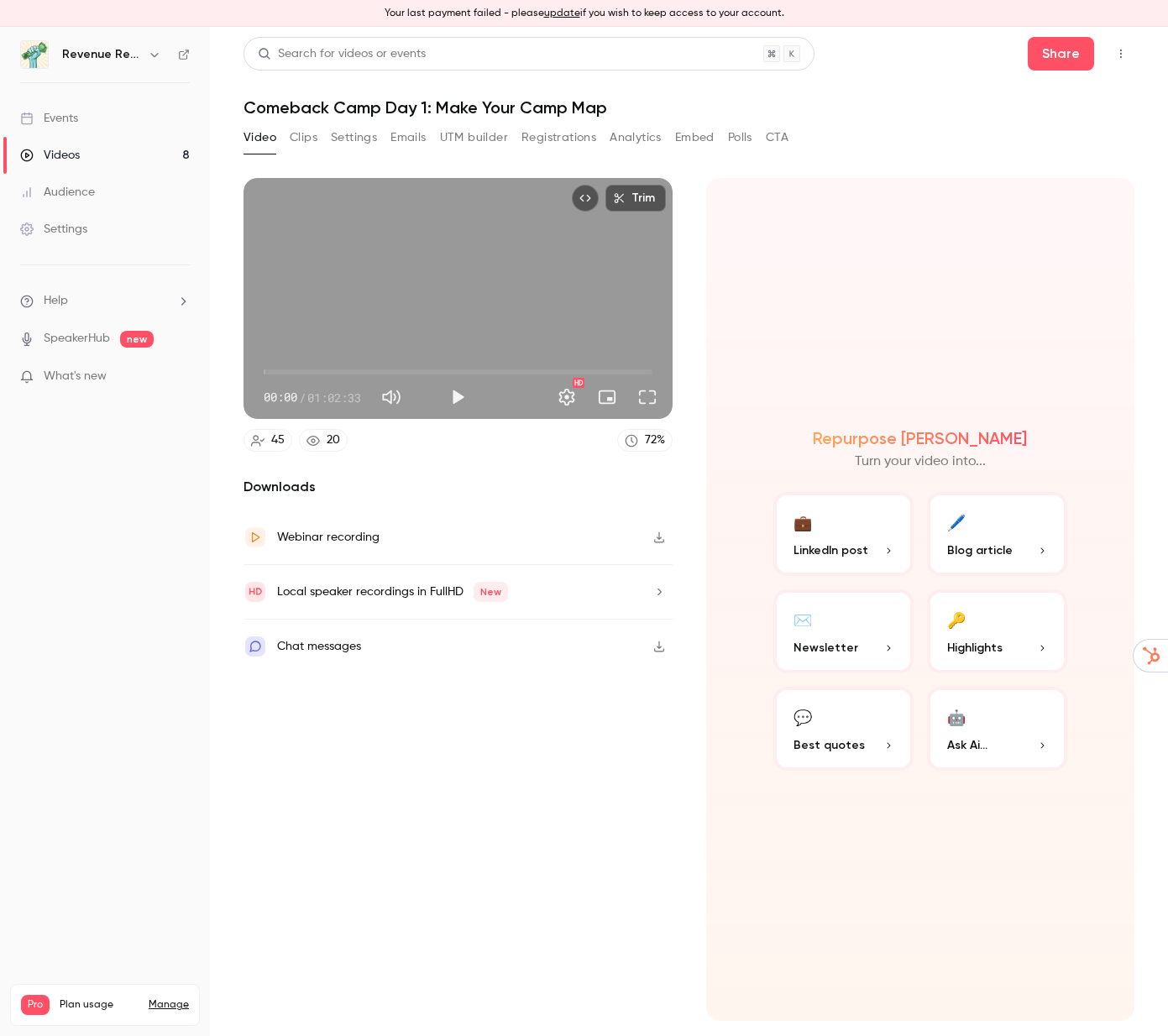
click at [660, 536] on icon "button" at bounding box center [659, 537] width 14 height 12
click at [177, 998] on link "Manage" at bounding box center [168, 1005] width 40 height 14
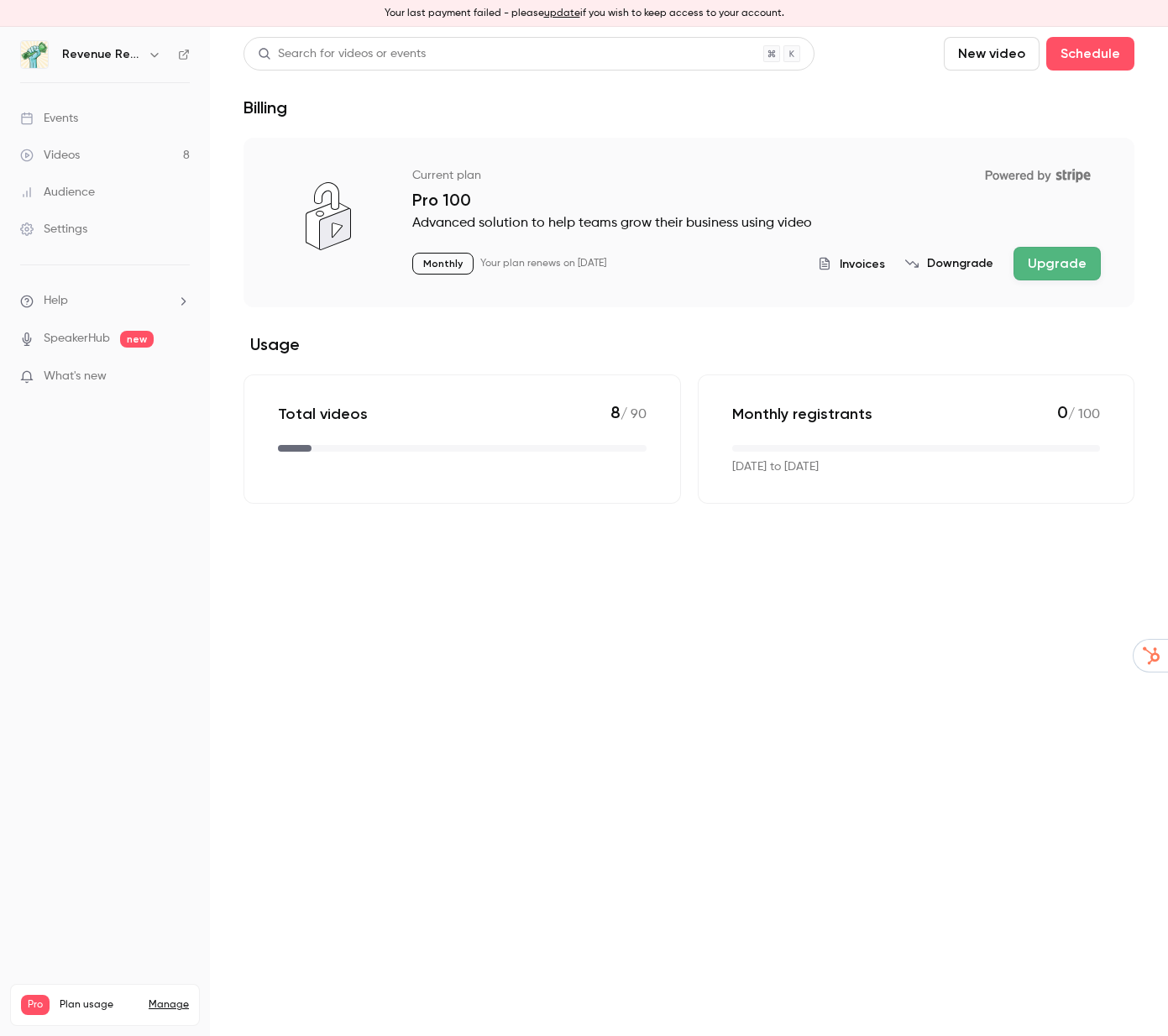
click at [860, 261] on span "Invoices" at bounding box center [862, 264] width 45 height 18
click at [970, 257] on button "Downgrade" at bounding box center [949, 263] width 88 height 17
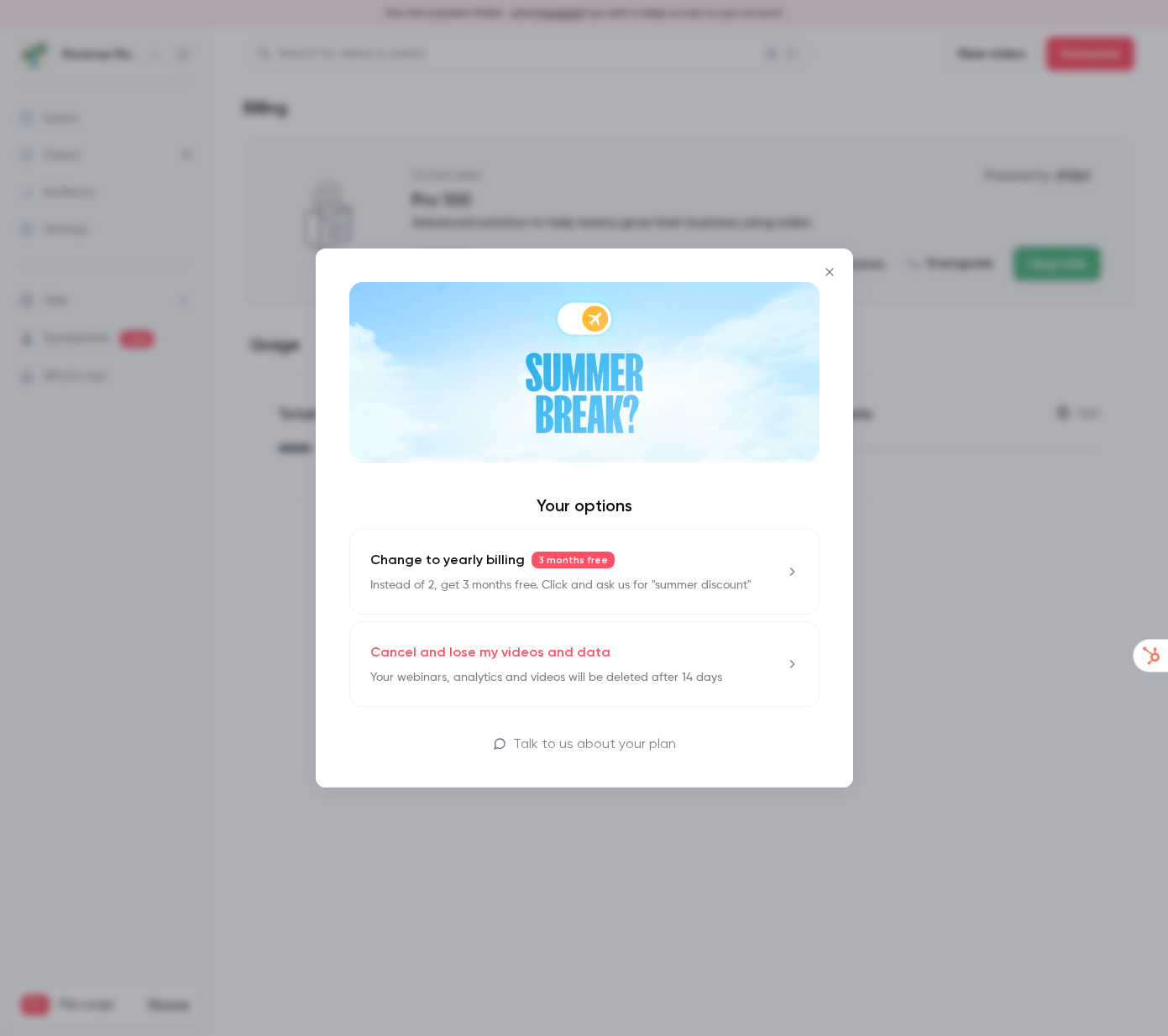
click at [557, 743] on p "Talk to us about your plan" at bounding box center [594, 743] width 163 height 21
click at [595, 743] on p "Talk to us about your plan" at bounding box center [594, 743] width 163 height 21
click at [634, 744] on p "Talk to us about your plan" at bounding box center [594, 743] width 163 height 21
click at [795, 667] on icon at bounding box center [792, 664] width 14 height 14
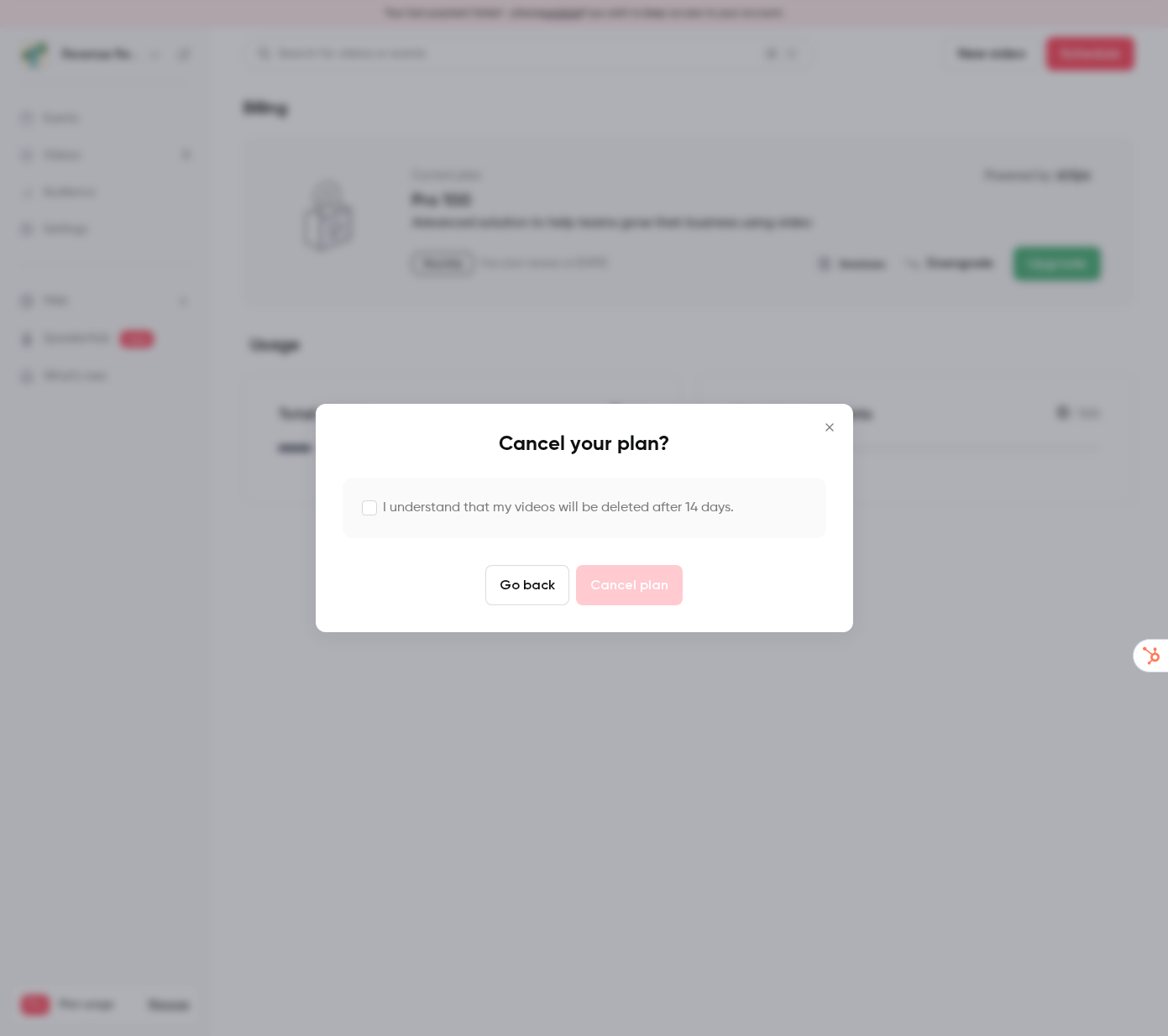
click at [829, 426] on icon "Close" at bounding box center [829, 428] width 21 height 14
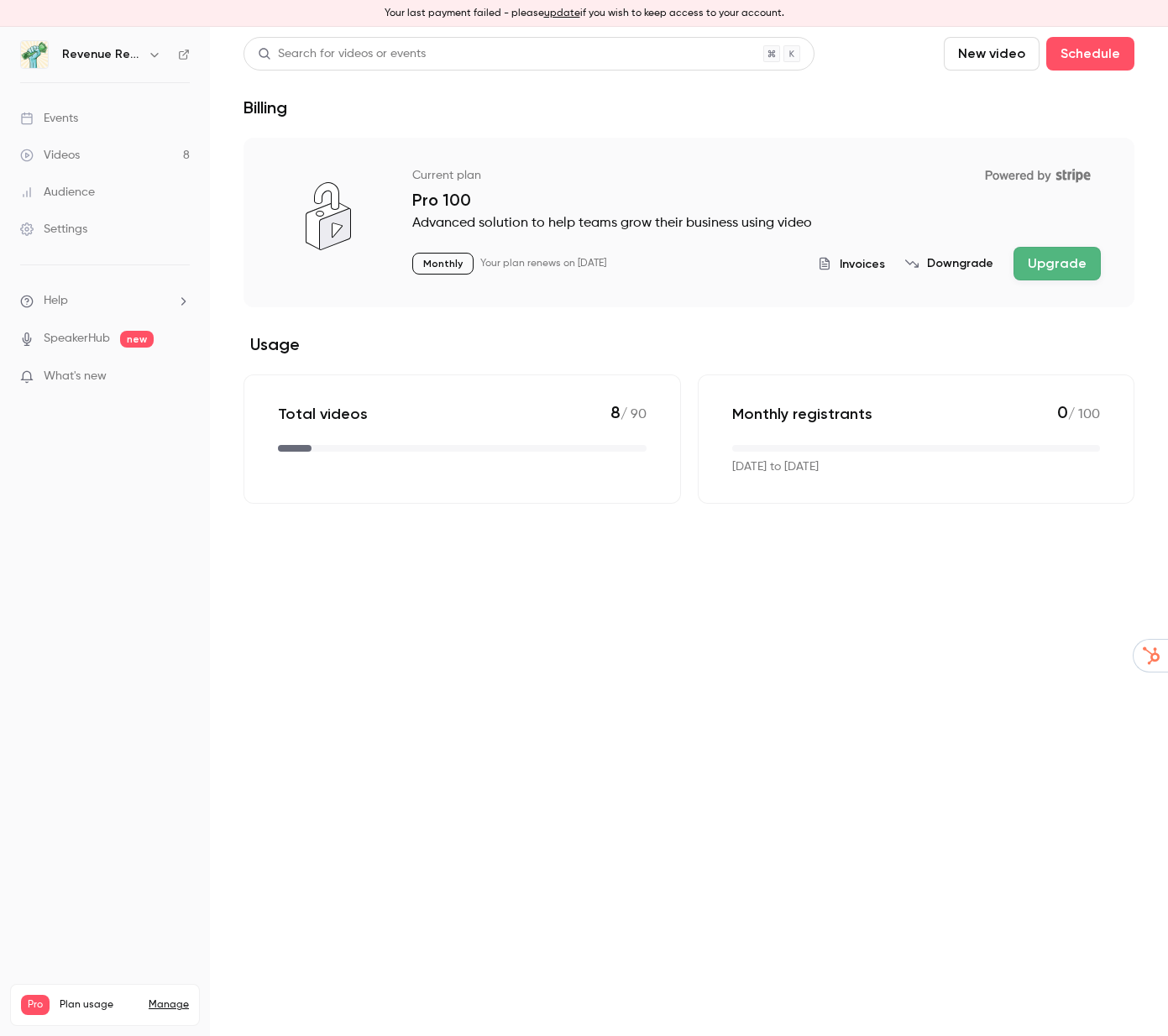
click at [963, 260] on button "Downgrade" at bounding box center [949, 263] width 88 height 17
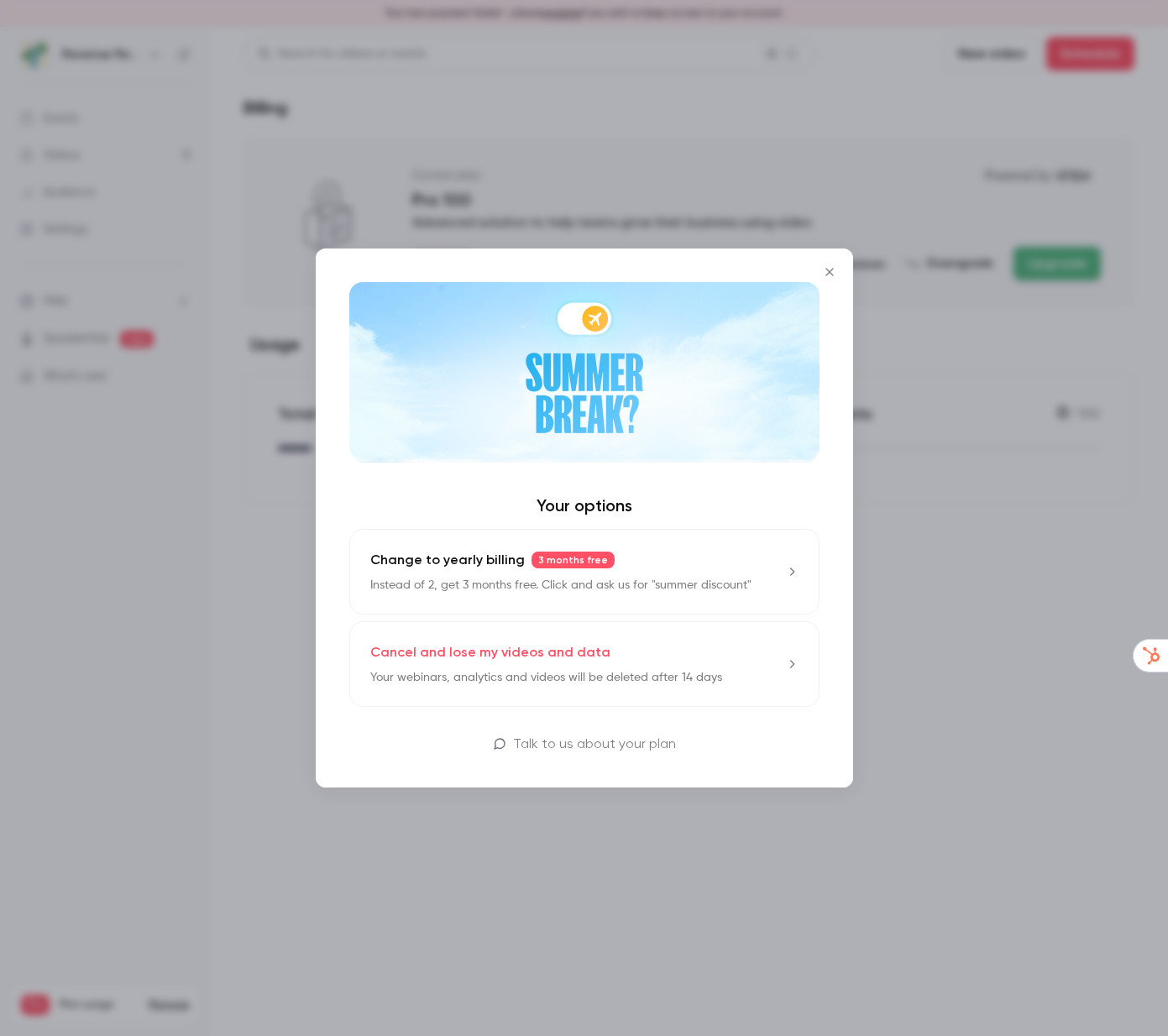
click at [648, 745] on p "Talk to us about your plan" at bounding box center [594, 743] width 163 height 21
click at [785, 661] on icon at bounding box center [792, 664] width 14 height 14
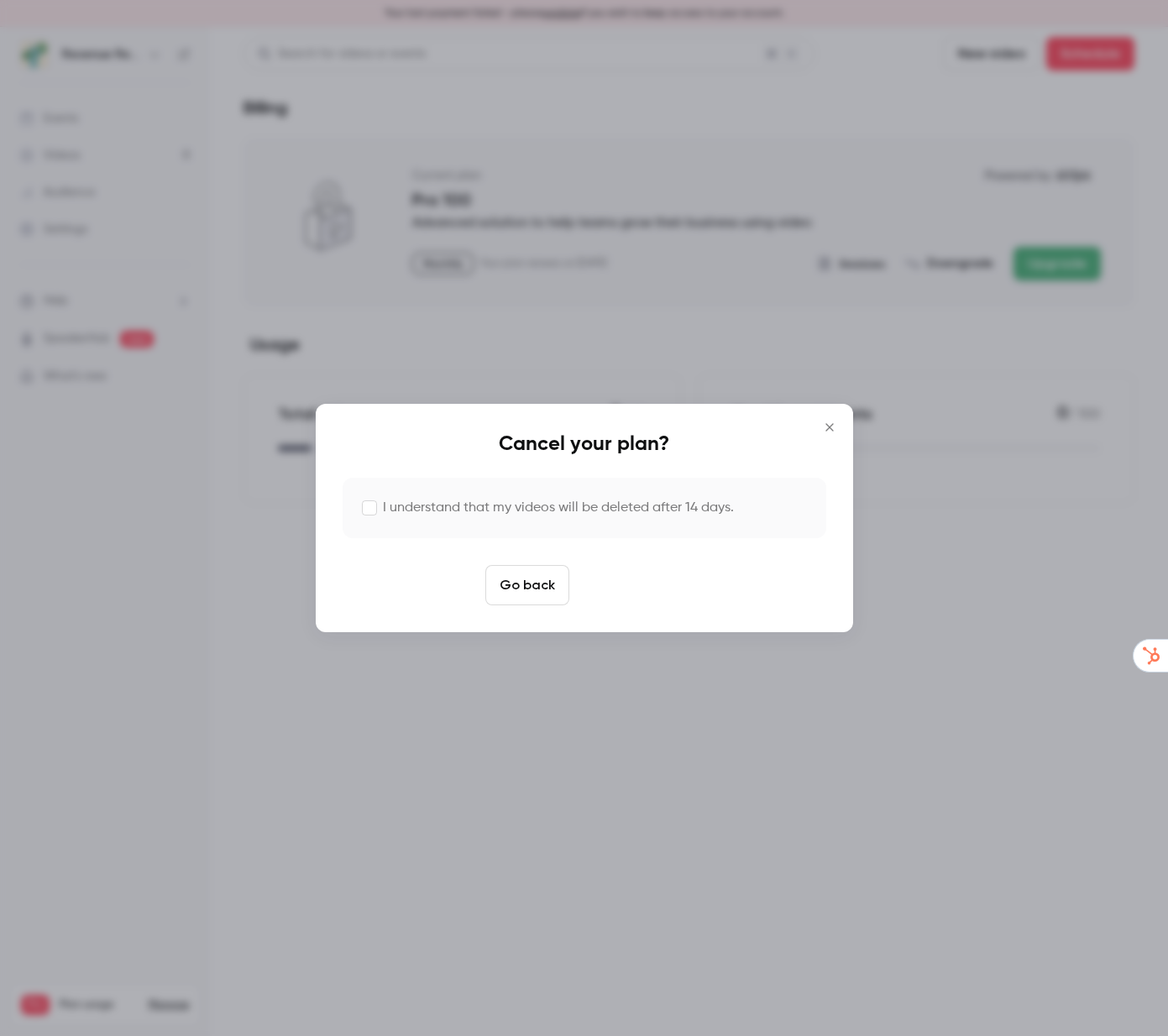
click at [659, 583] on button "Cancel plan" at bounding box center [629, 585] width 106 height 40
